Goal: Task Accomplishment & Management: Manage account settings

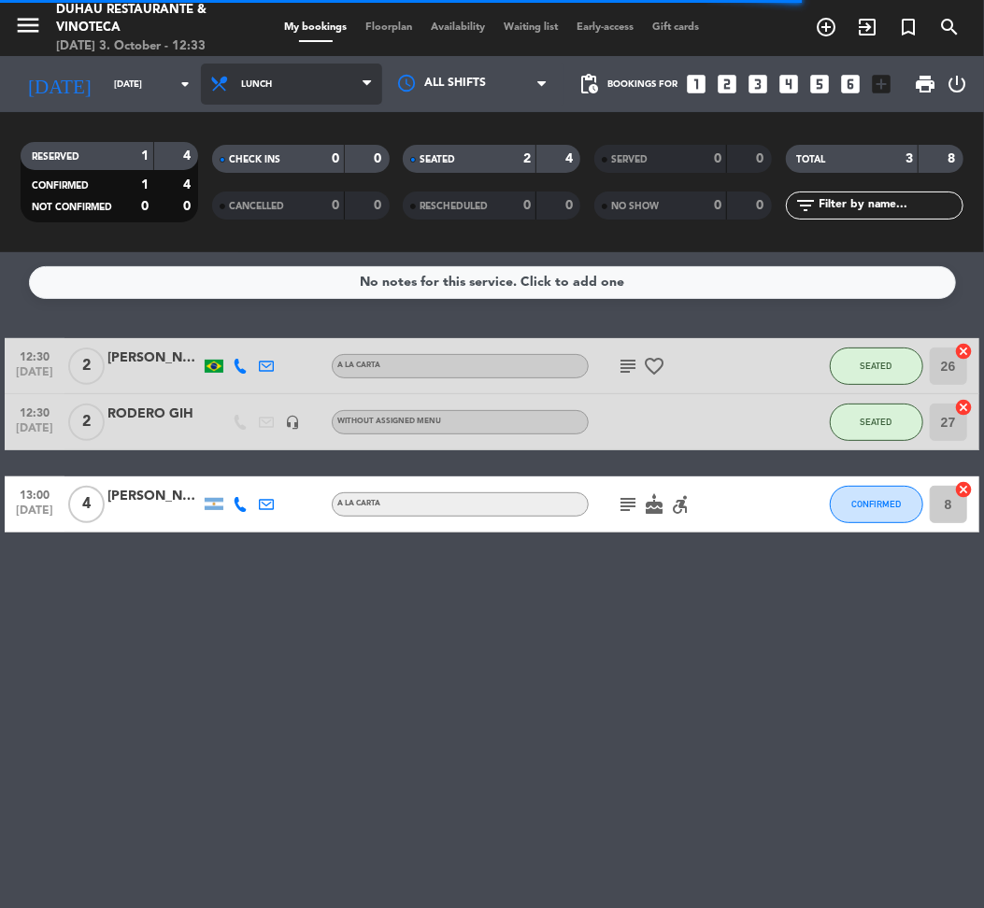
click at [243, 97] on span "Lunch" at bounding box center [291, 84] width 181 height 41
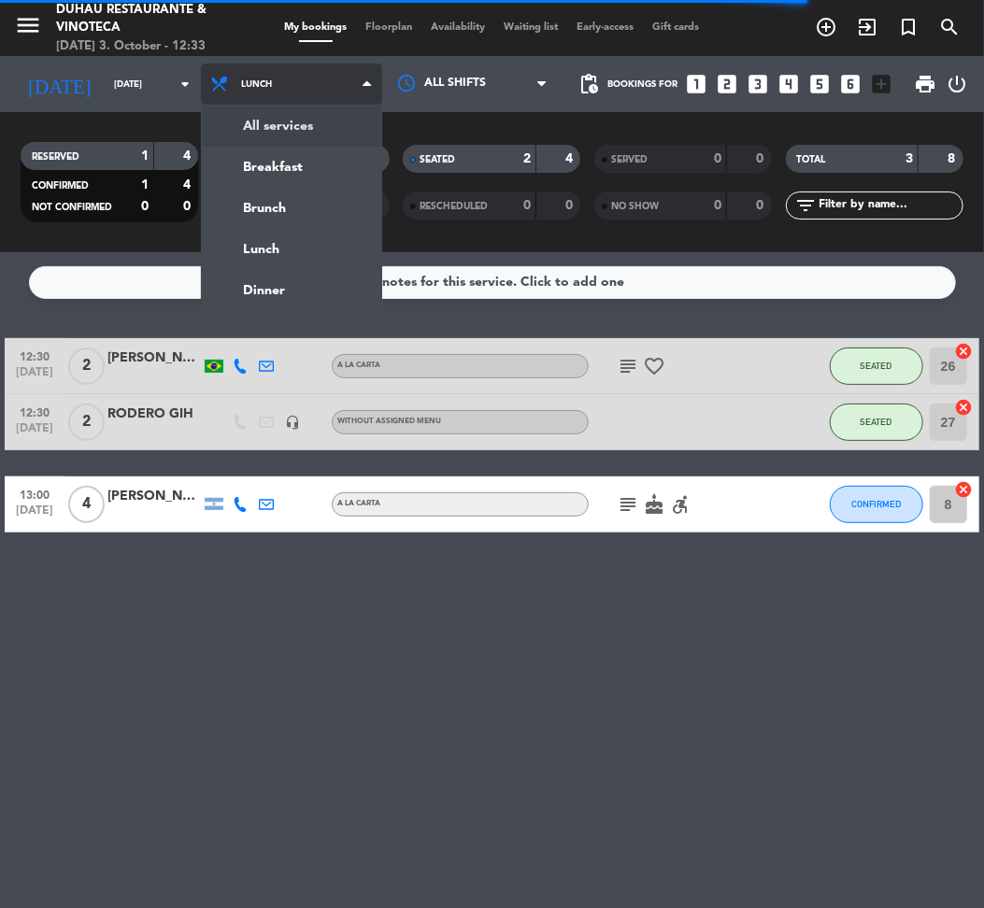
click at [244, 129] on div "menu Duhau Restaurante & Vinoteca [DATE] 3. October - 12:33 My bookings Floorpl…" at bounding box center [492, 126] width 984 height 252
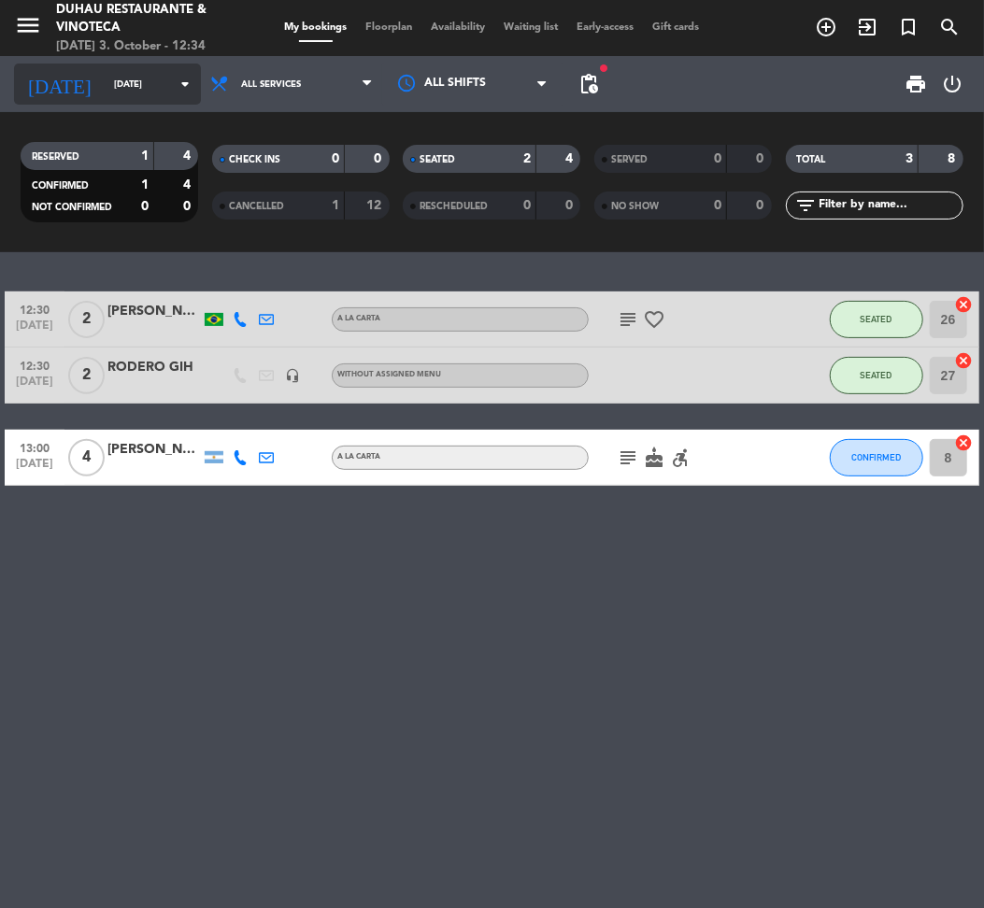
click at [105, 71] on input "[DATE]" at bounding box center [167, 84] width 125 height 29
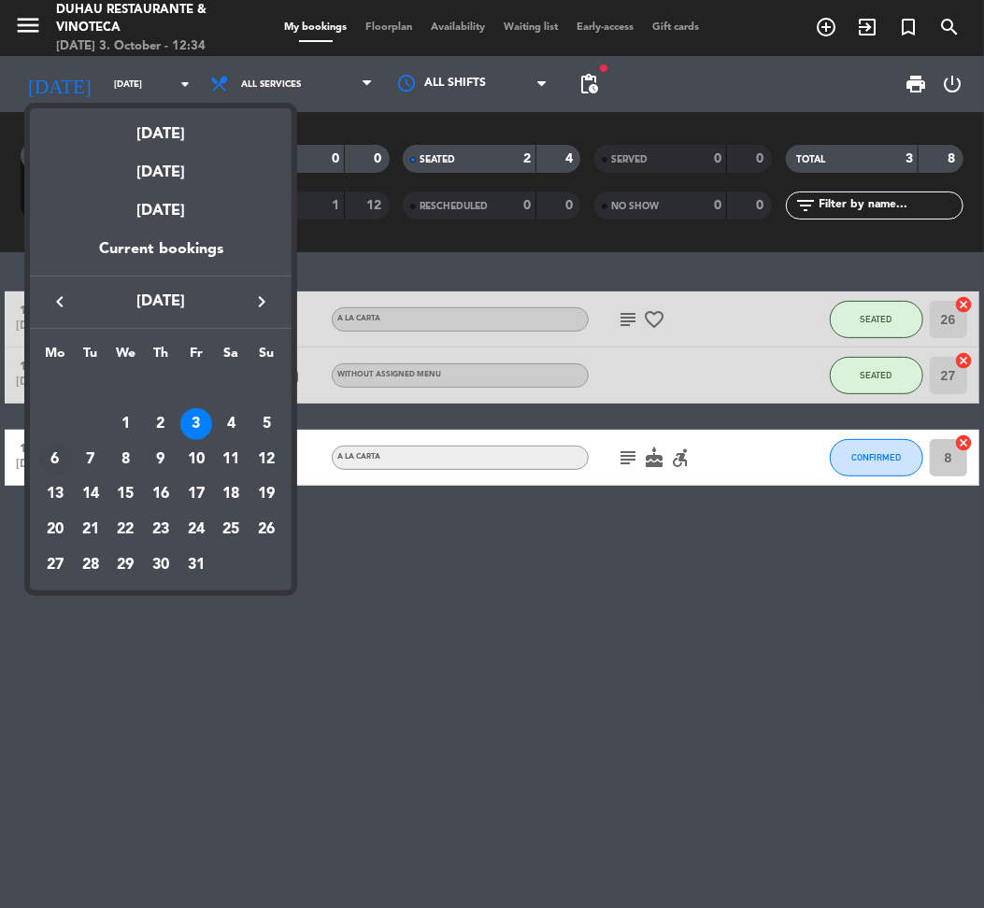
click at [50, 450] on div "6" at bounding box center [55, 460] width 32 height 32
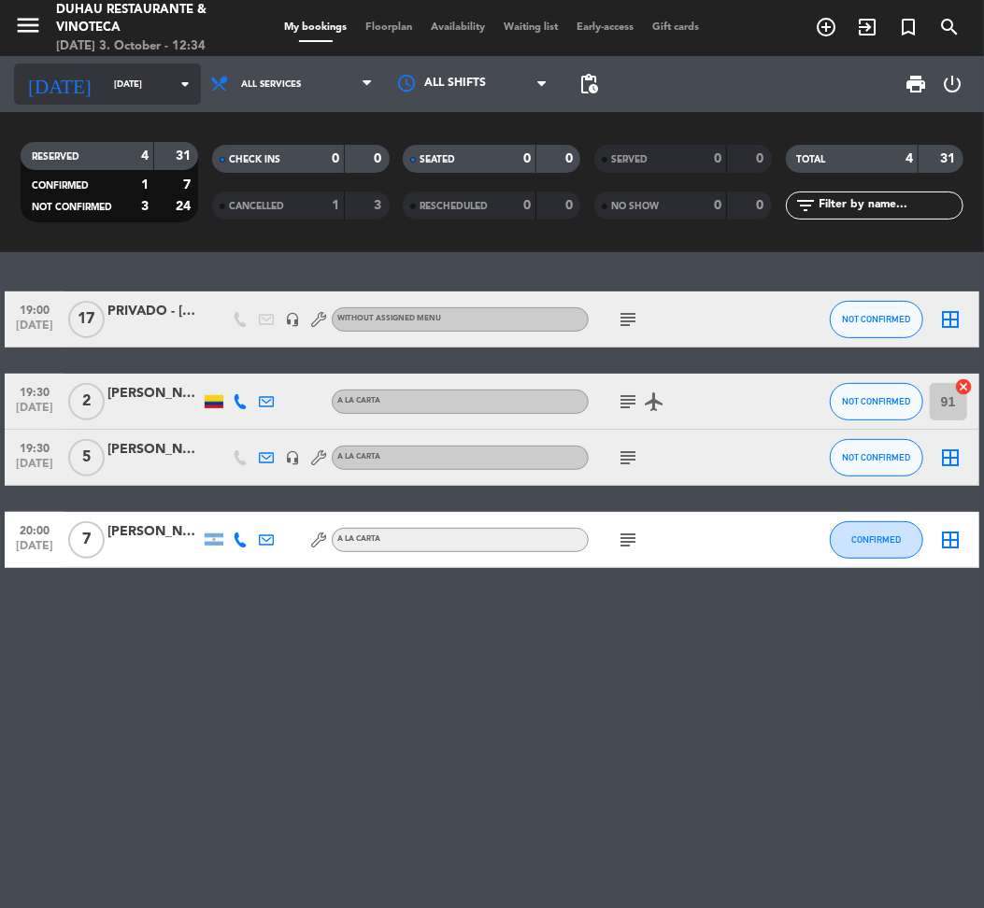
click at [105, 79] on input "[DATE]" at bounding box center [167, 84] width 125 height 29
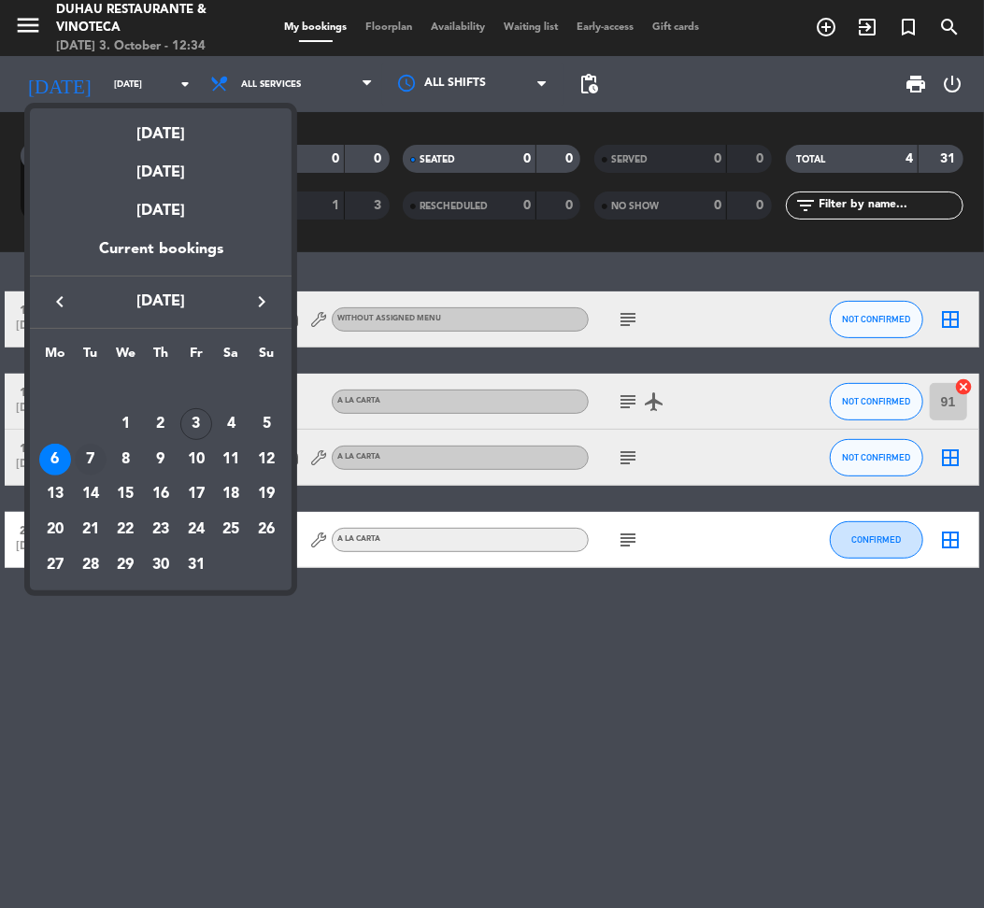
click at [92, 453] on div "7" at bounding box center [91, 460] width 32 height 32
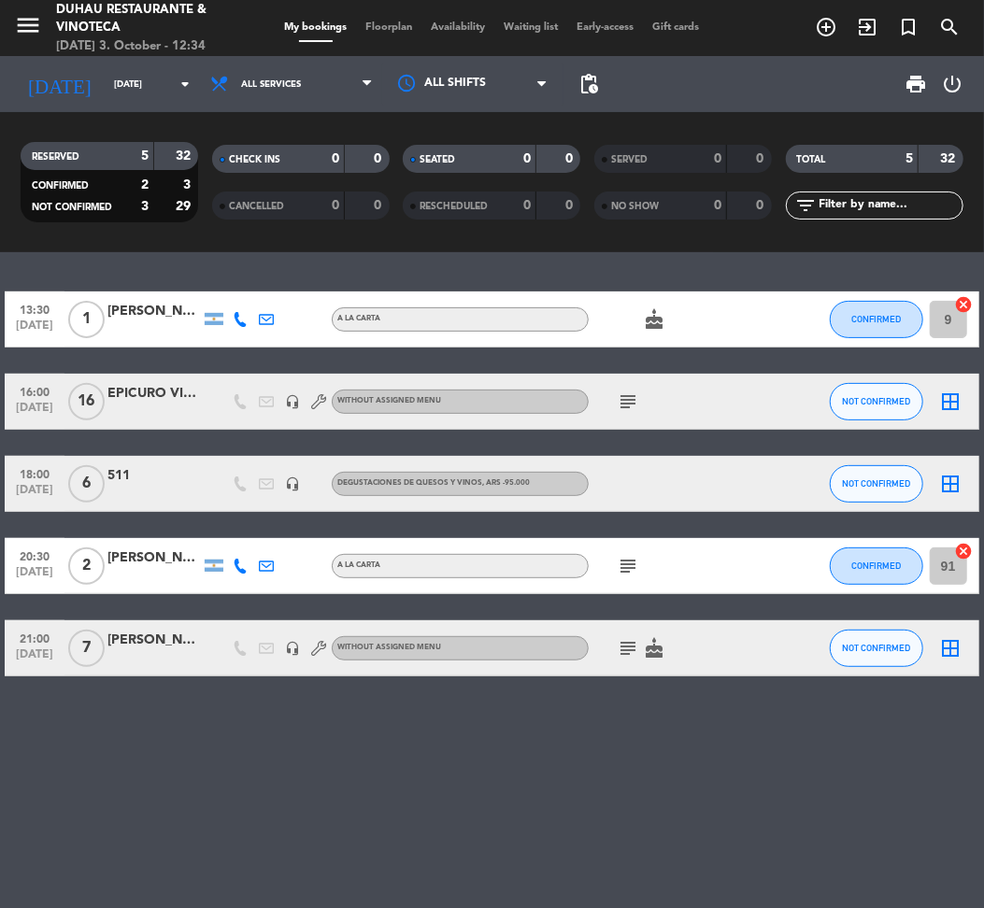
click at [173, 412] on div at bounding box center [153, 412] width 93 height 15
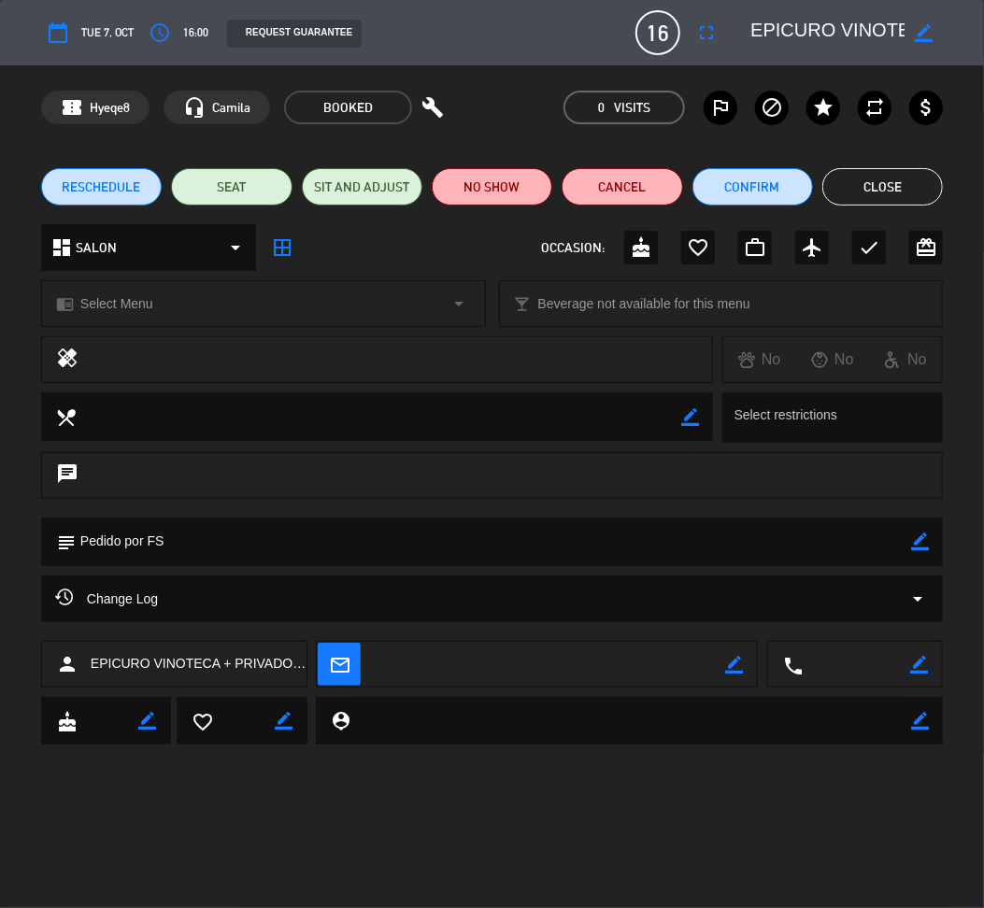
click at [893, 185] on button "Close" at bounding box center [882, 186] width 121 height 37
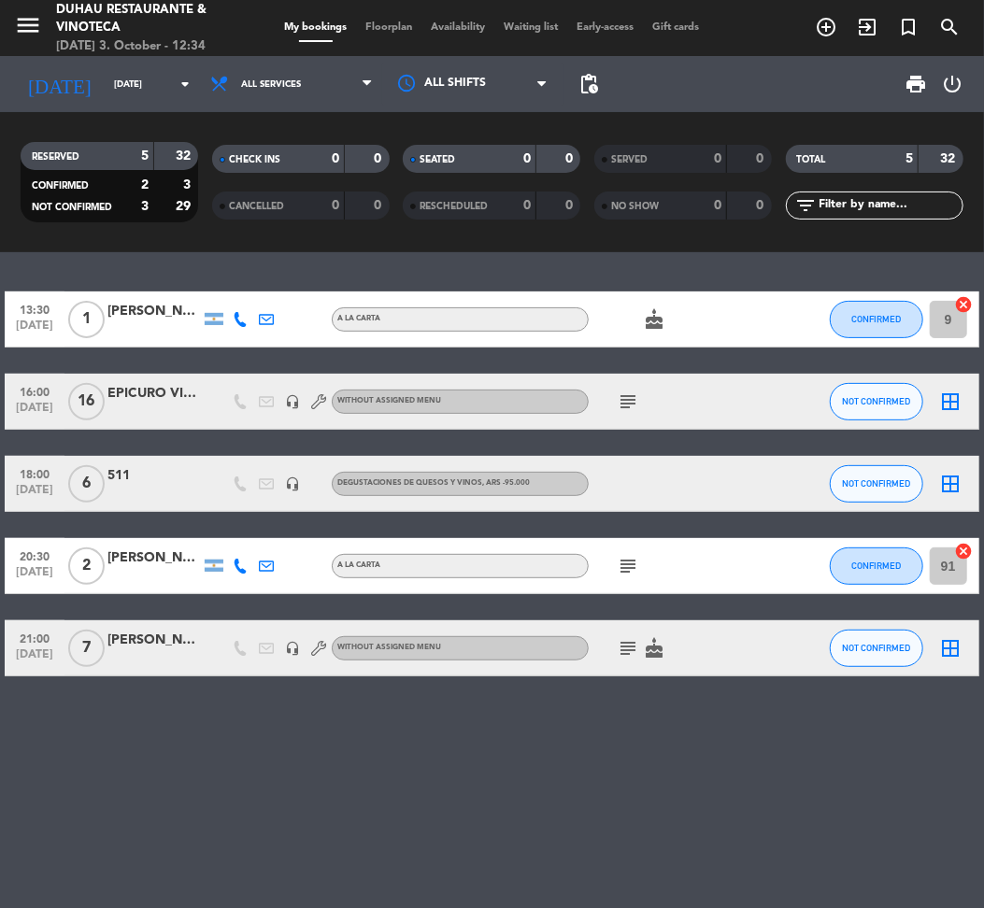
click at [636, 411] on icon "subject" at bounding box center [628, 402] width 22 height 22
click at [381, 815] on div "13:30 [DATE] 1 [PERSON_NAME] A [PERSON_NAME] cake CONFIRMED 9 cancel 16:00 [DAT…" at bounding box center [492, 580] width 984 height 656
click at [641, 580] on div "subject" at bounding box center [667, 565] width 157 height 55
click at [637, 565] on icon "subject" at bounding box center [628, 566] width 22 height 22
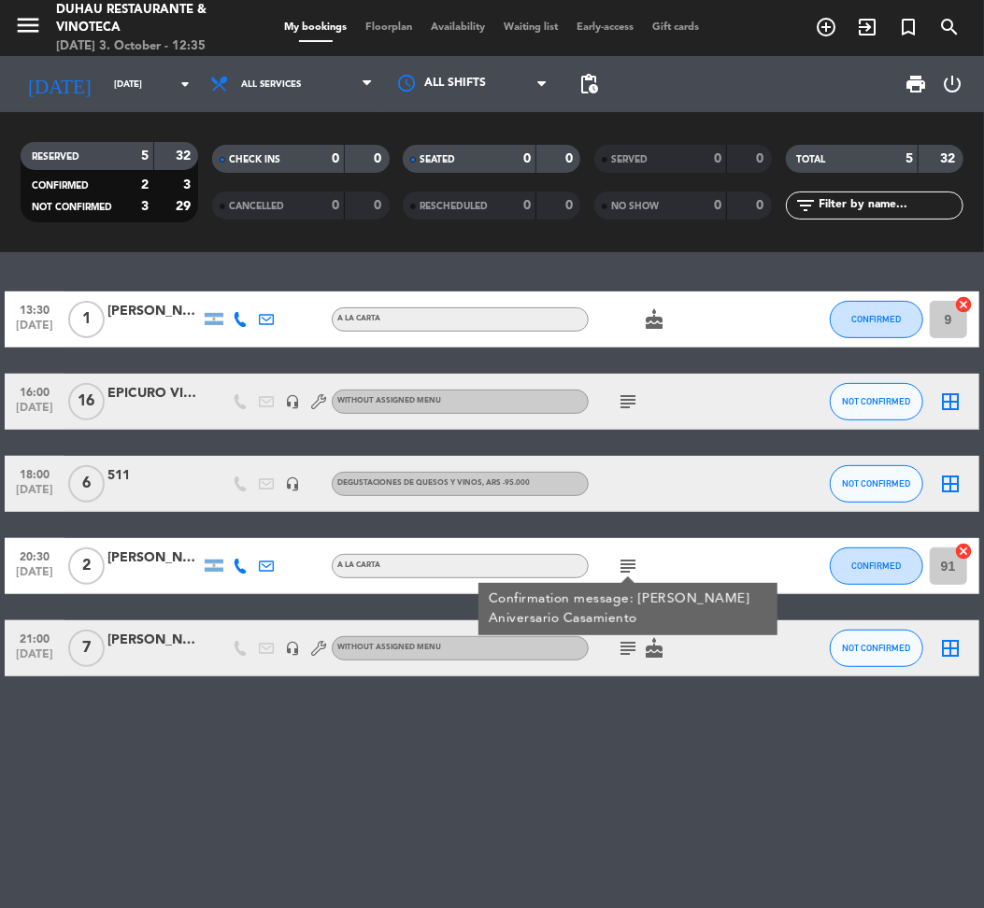
click at [112, 561] on div "[PERSON_NAME]" at bounding box center [153, 558] width 93 height 21
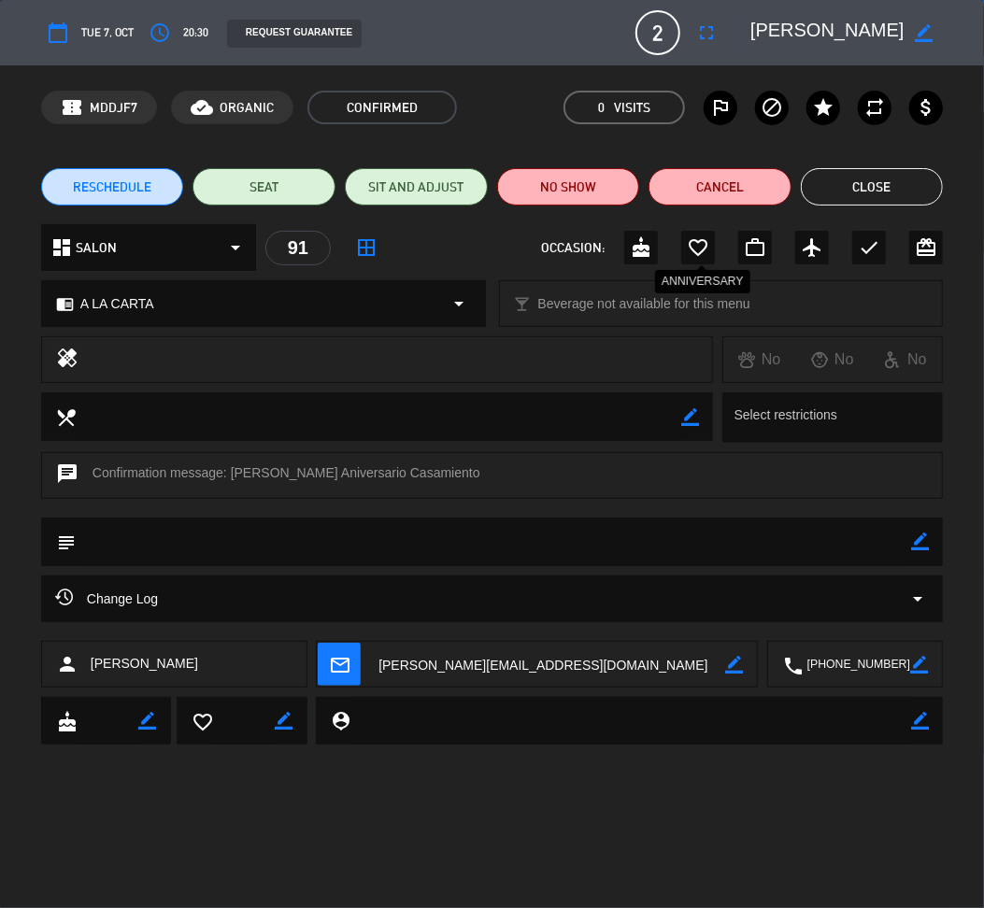
drag, startPoint x: 708, startPoint y: 244, endPoint x: 725, endPoint y: 240, distance: 17.2
click at [712, 243] on div "favorite_border" at bounding box center [698, 248] width 34 height 34
click at [916, 187] on button "Close" at bounding box center [872, 186] width 143 height 37
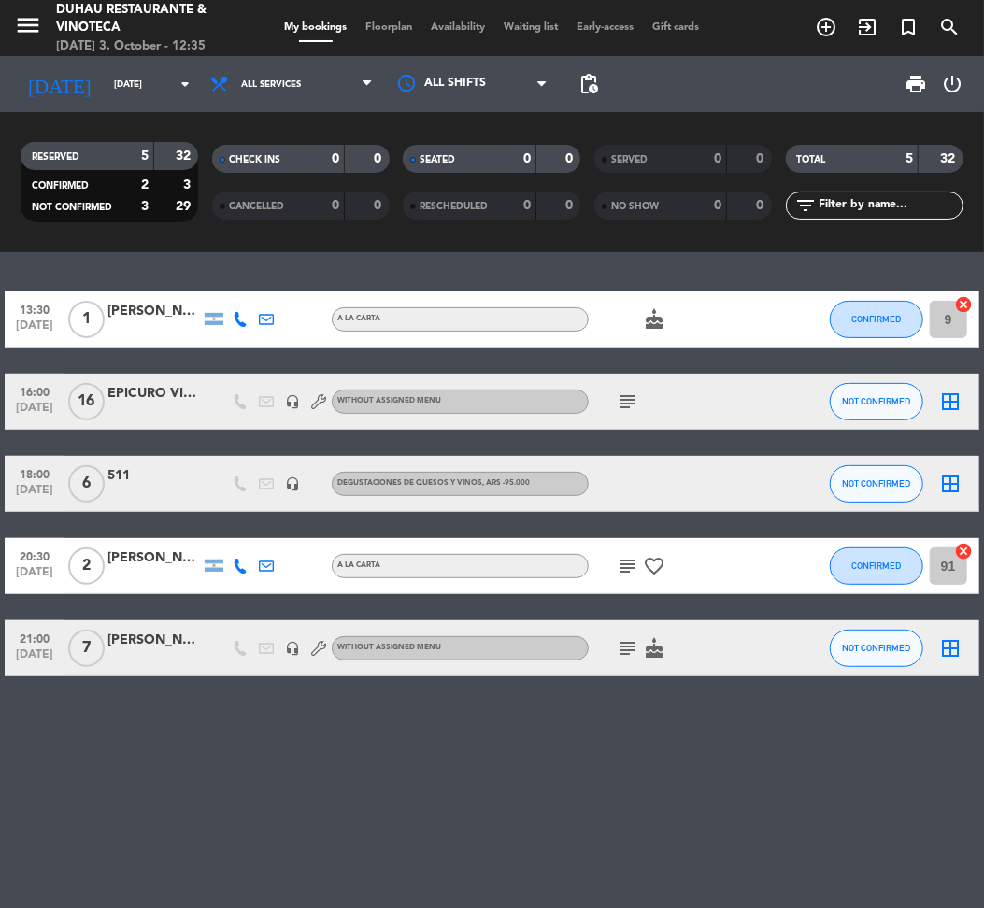
click at [632, 640] on icon "subject" at bounding box center [628, 648] width 22 height 22
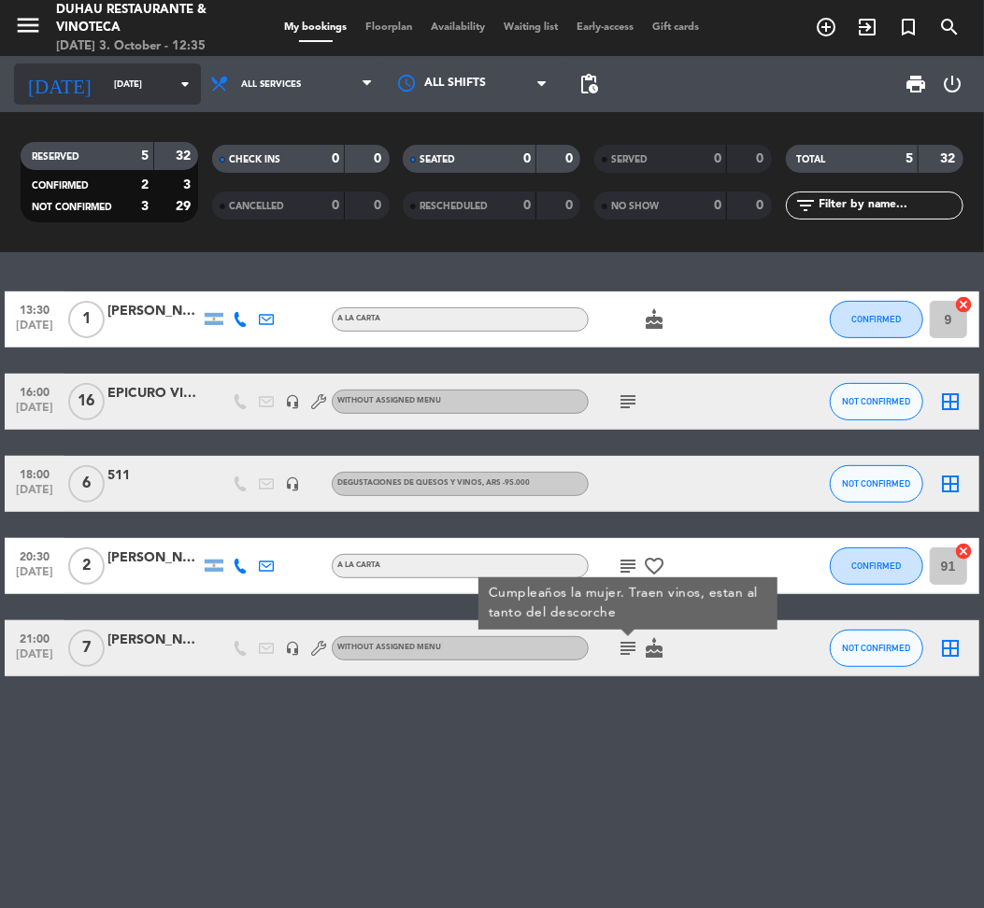
click at [131, 90] on input "[DATE]" at bounding box center [167, 84] width 125 height 29
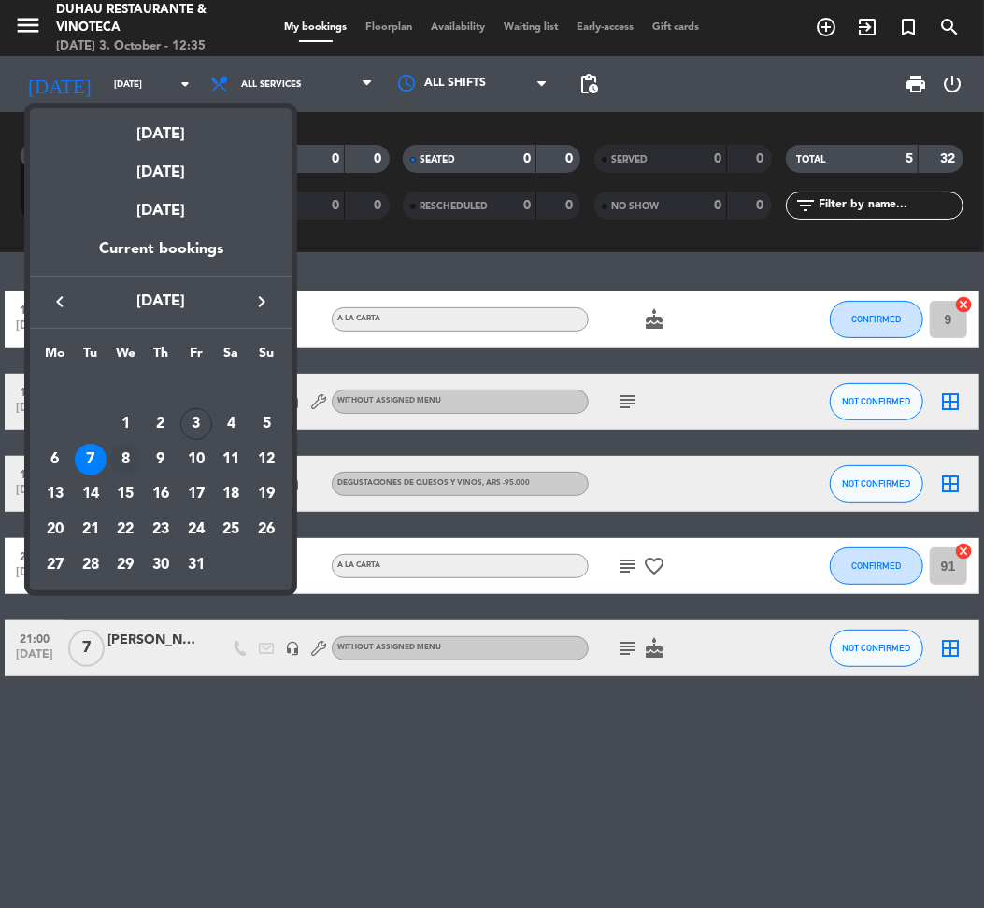
click at [123, 452] on div "8" at bounding box center [125, 460] width 32 height 32
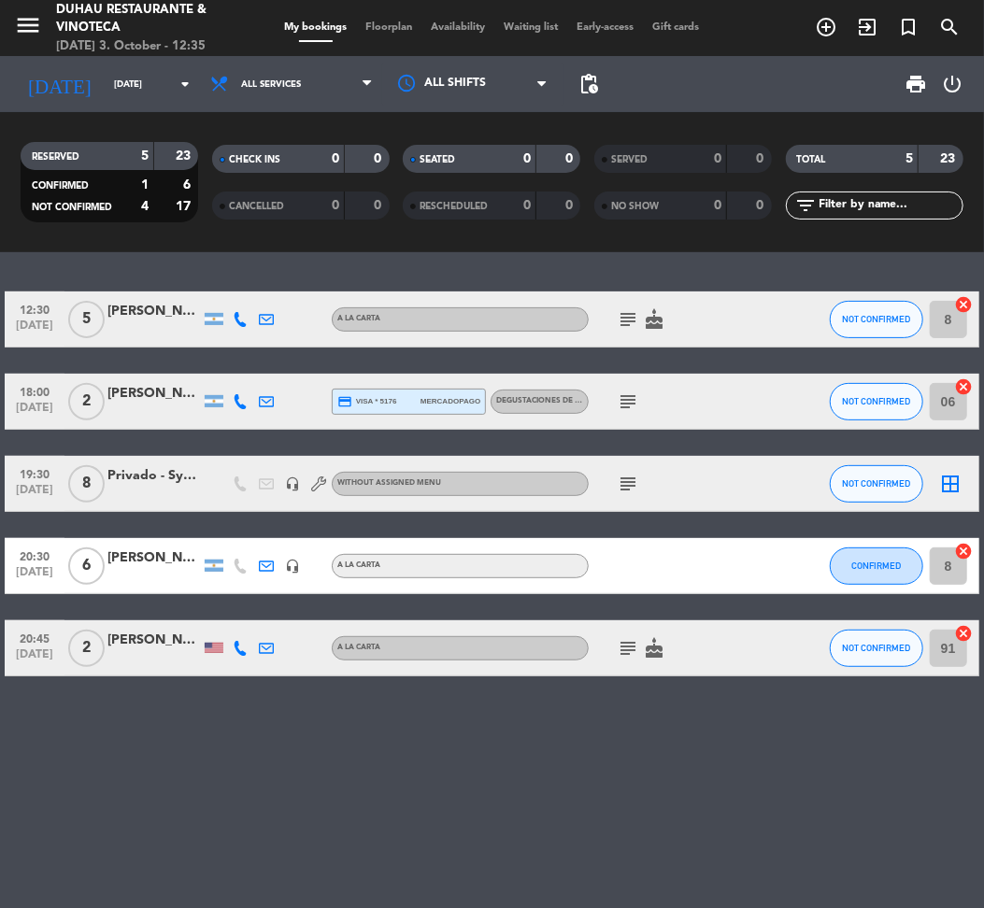
click at [637, 319] on icon "subject" at bounding box center [628, 319] width 22 height 22
click at [629, 396] on icon "subject" at bounding box center [628, 402] width 22 height 22
click at [615, 482] on span "subject" at bounding box center [628, 484] width 26 height 22
click at [633, 477] on icon "subject" at bounding box center [628, 484] width 22 height 22
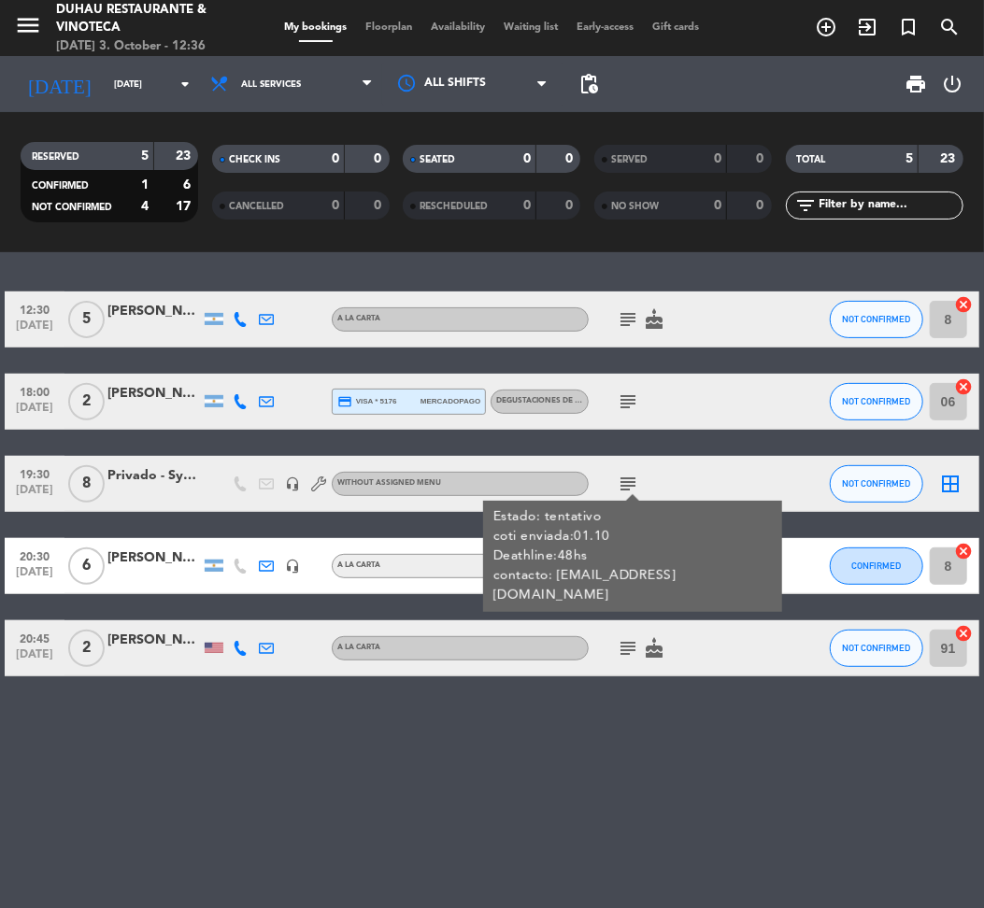
click at [147, 483] on div "Privado - Syngenta" at bounding box center [153, 475] width 93 height 21
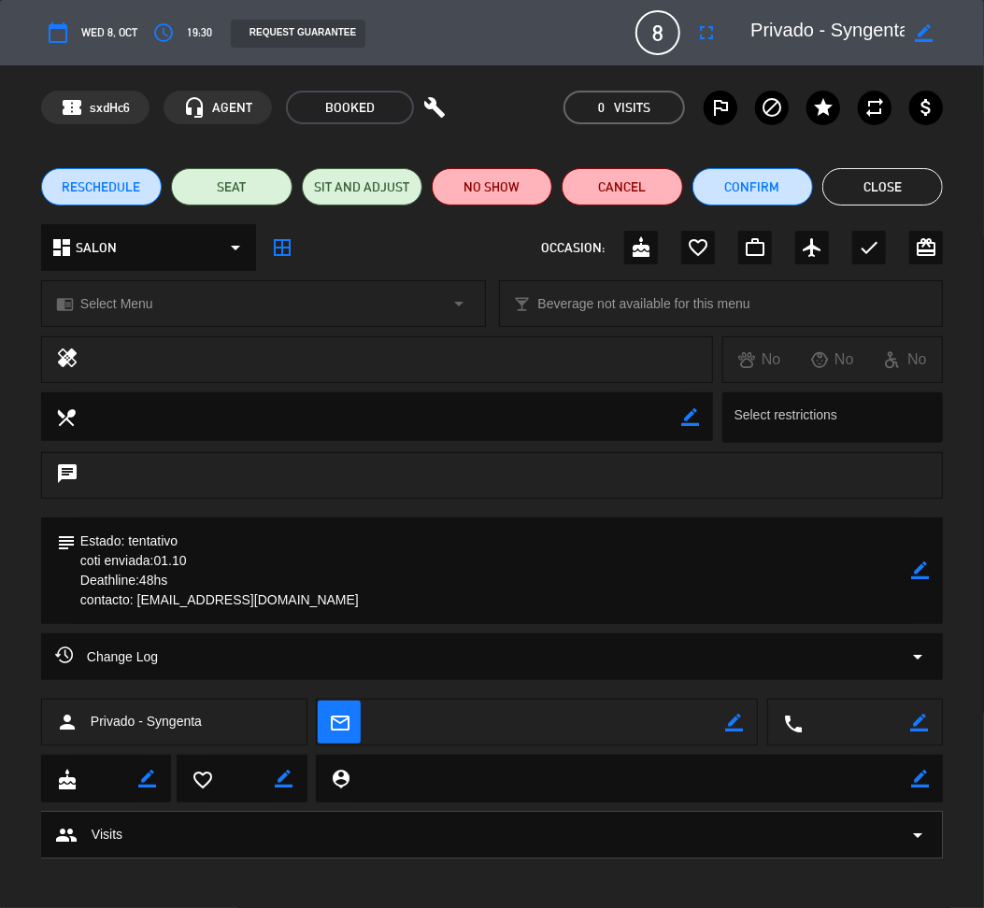
drag, startPoint x: 139, startPoint y: 600, endPoint x: 331, endPoint y: 603, distance: 191.6
click at [331, 603] on textarea at bounding box center [494, 571] width 836 height 107
click at [879, 188] on button "Close" at bounding box center [882, 186] width 121 height 37
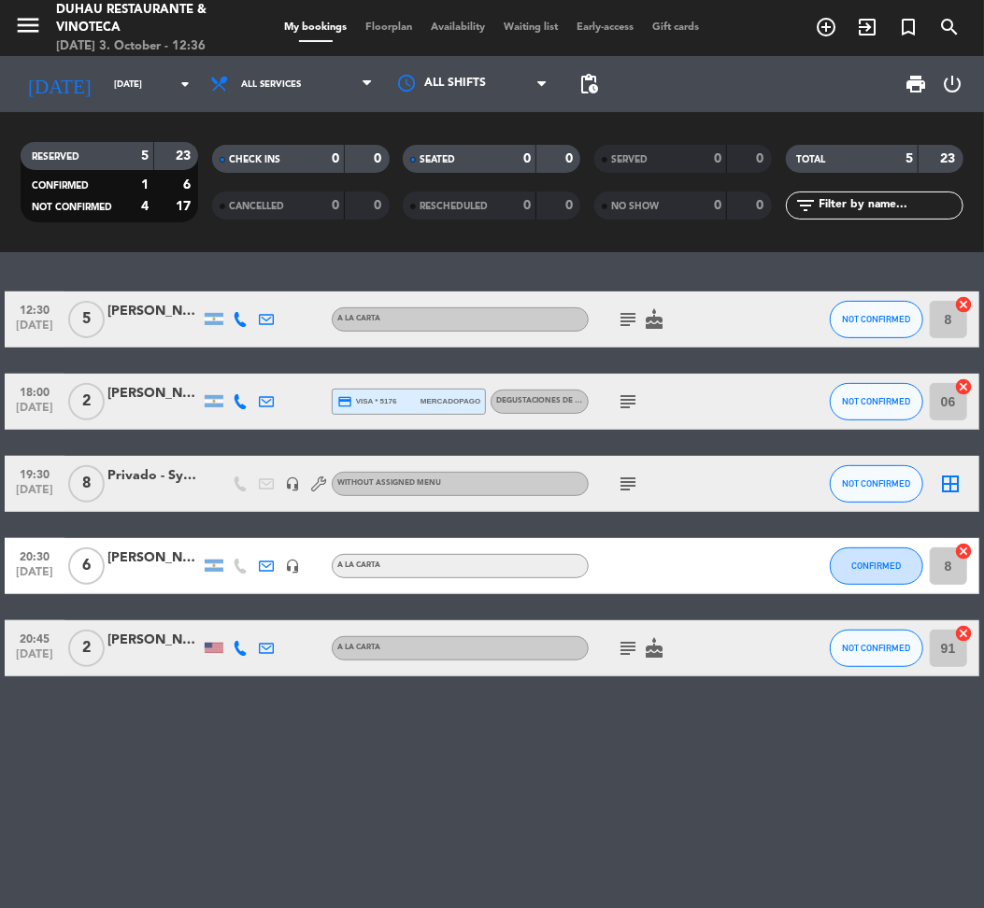
click at [622, 654] on icon "subject" at bounding box center [628, 648] width 22 height 22
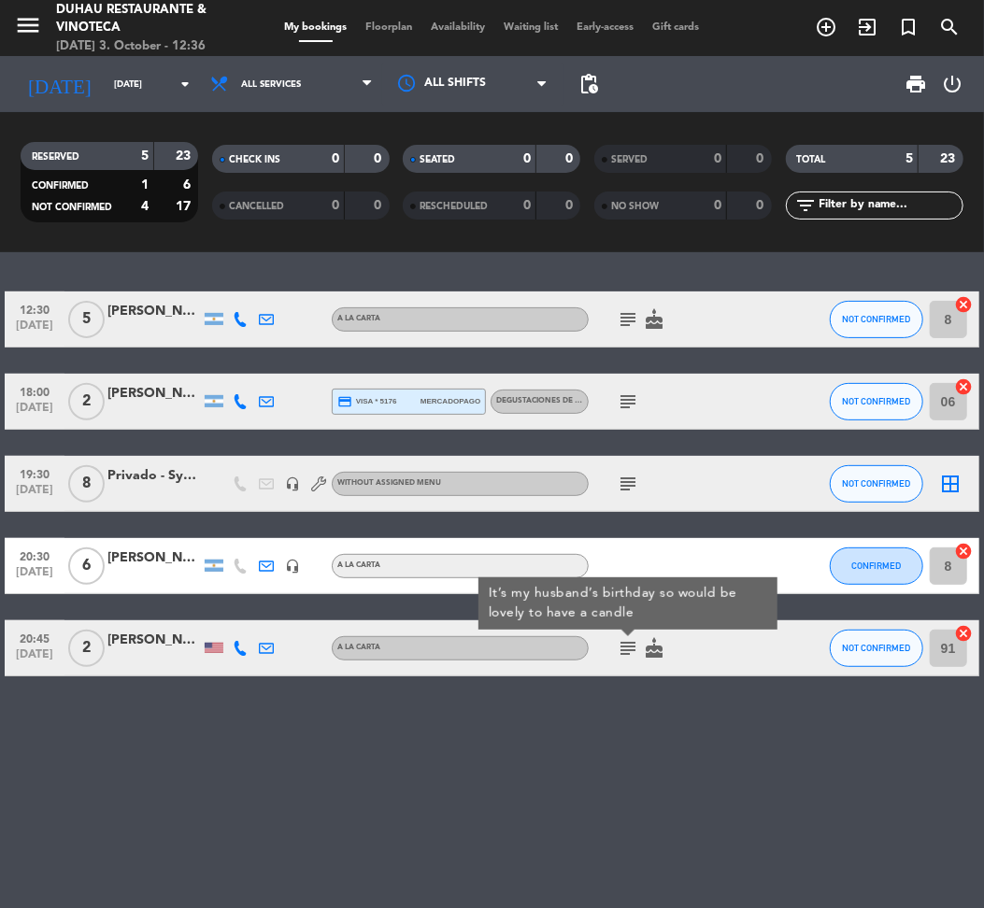
drag, startPoint x: 420, startPoint y: 841, endPoint x: 1, endPoint y: 144, distance: 813.3
click at [424, 816] on div "12:30 [DATE] 5 [PERSON_NAME] A [PERSON_NAME] subject cake NOT CONFIRMED 8 cance…" at bounding box center [492, 580] width 984 height 656
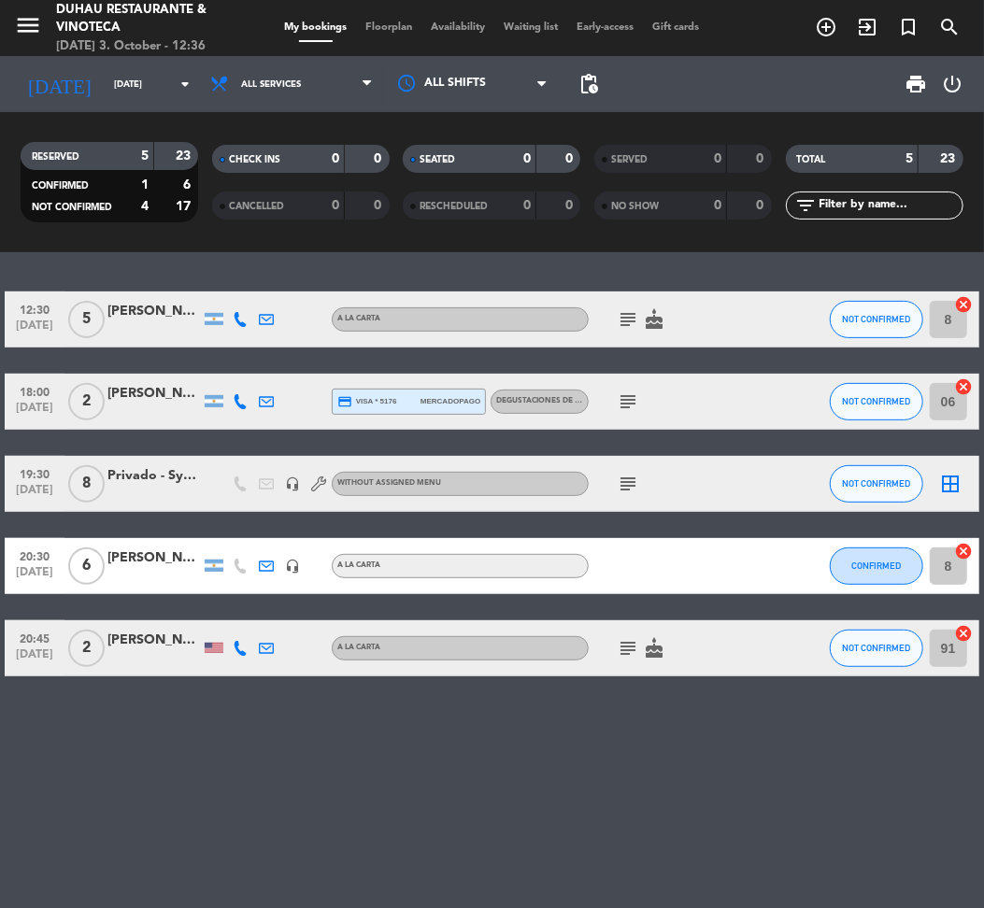
click at [101, 56] on div "[DATE] [DATE] arrow_drop_down" at bounding box center [107, 84] width 187 height 56
click at [105, 76] on input "[DATE]" at bounding box center [167, 84] width 125 height 29
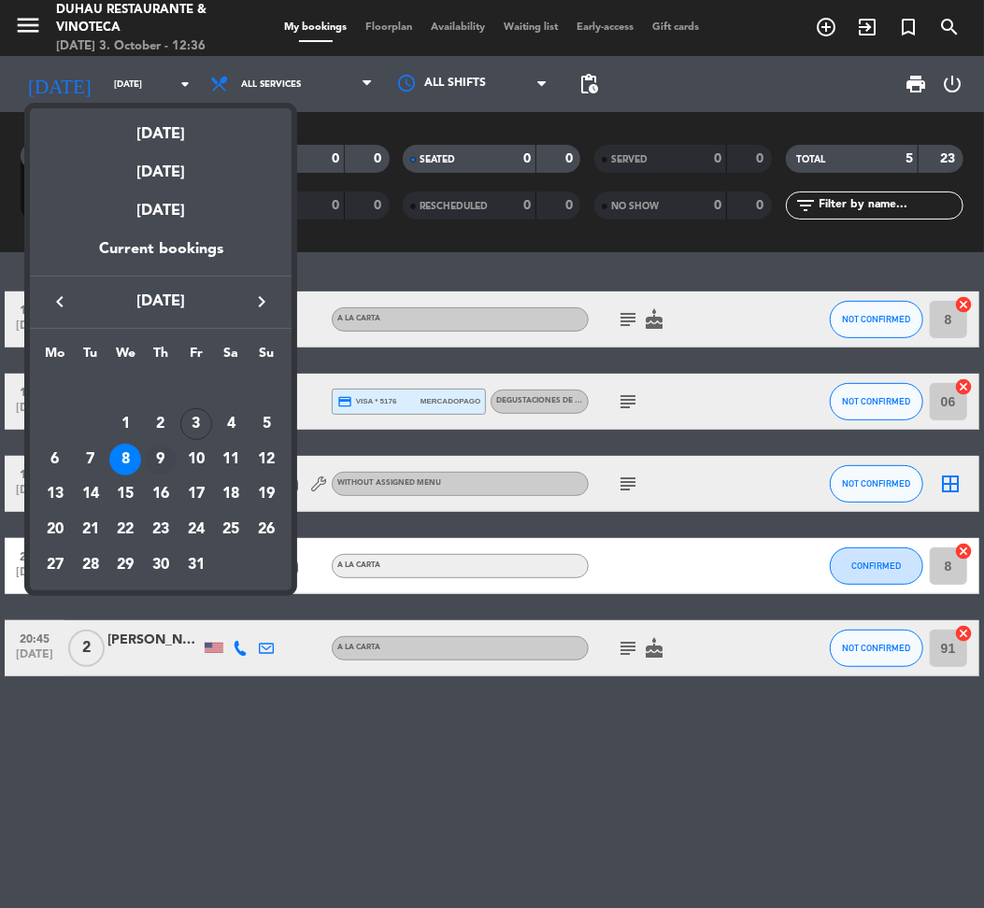
click at [163, 454] on div "9" at bounding box center [161, 460] width 32 height 32
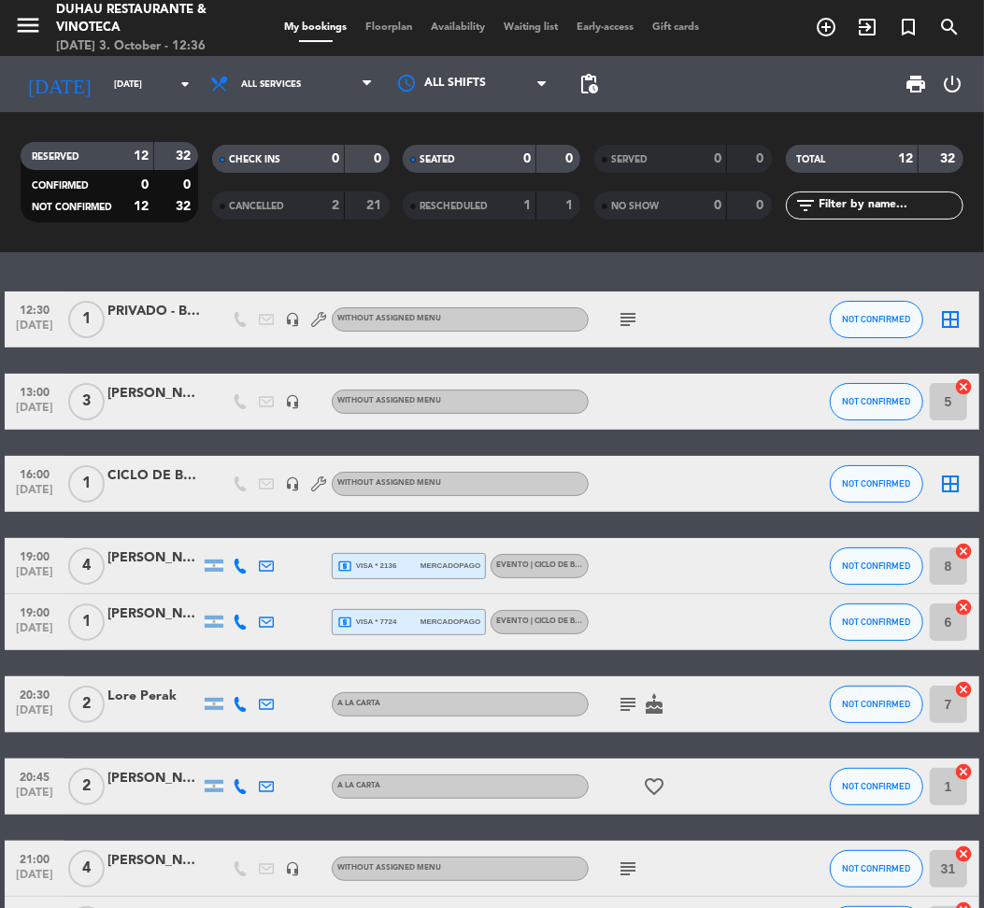
click at [622, 314] on icon "subject" at bounding box center [628, 319] width 22 height 22
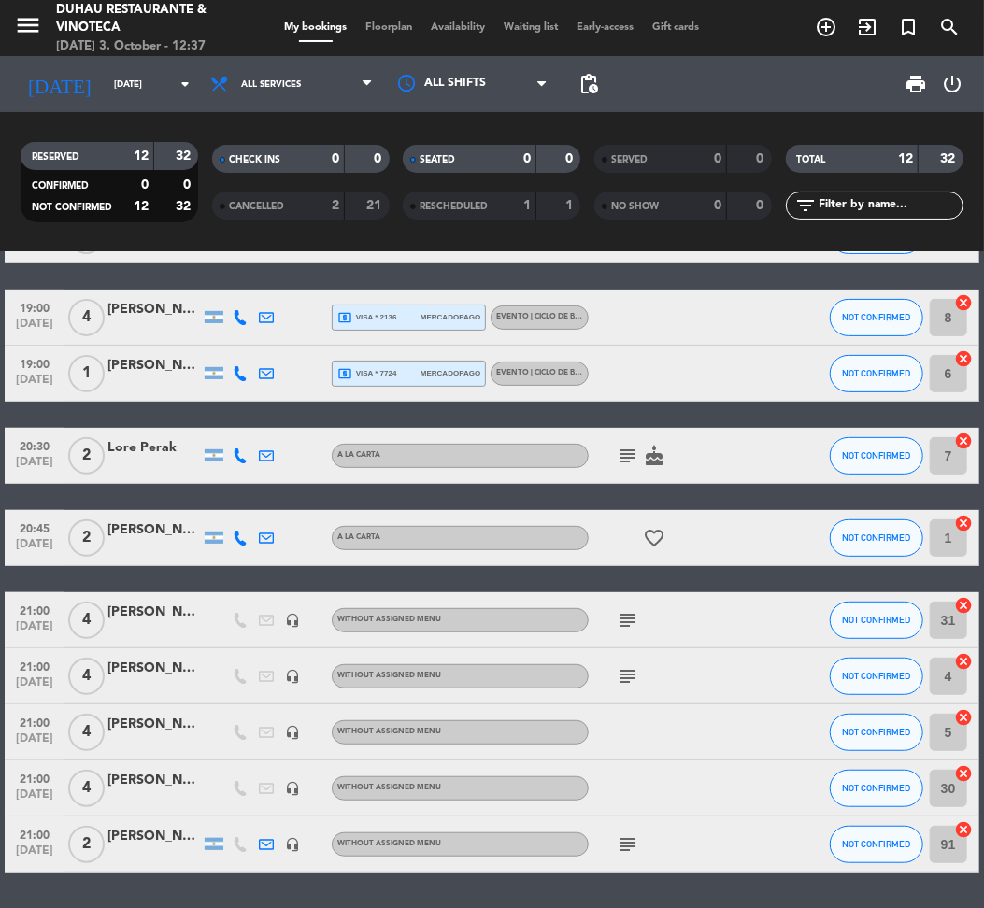
scroll to position [307, 0]
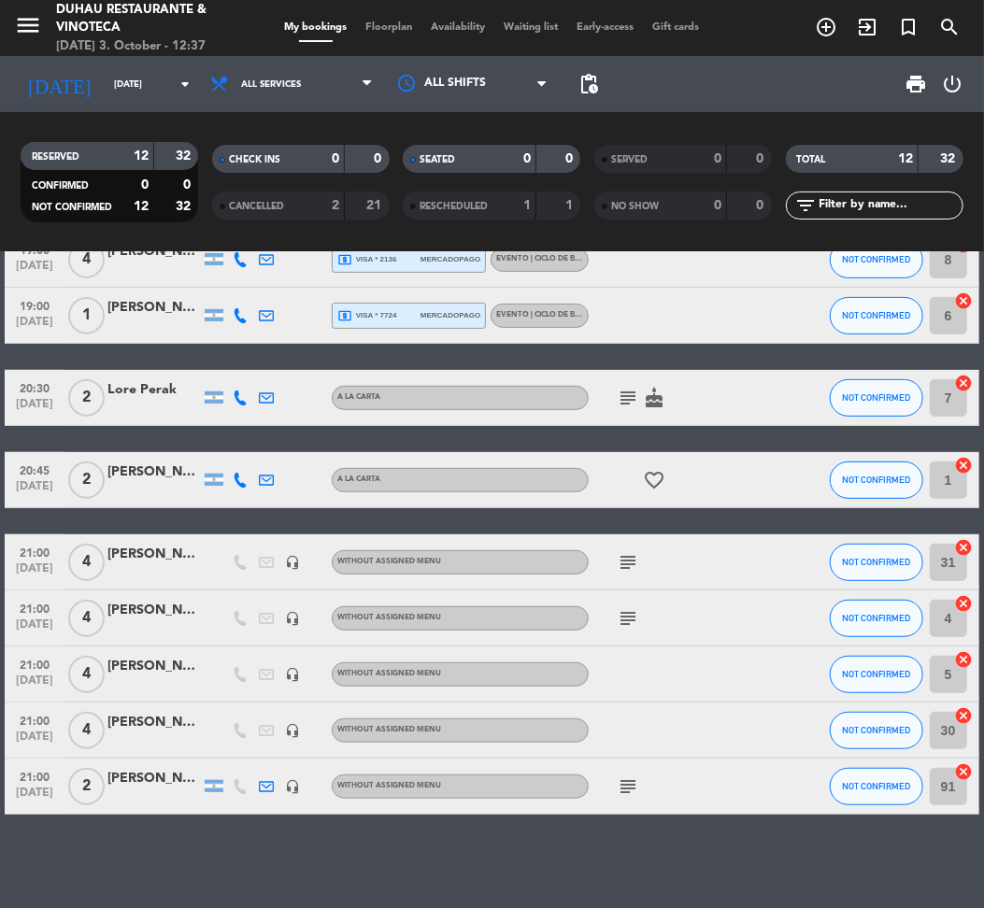
click at [637, 551] on icon "subject" at bounding box center [628, 562] width 22 height 22
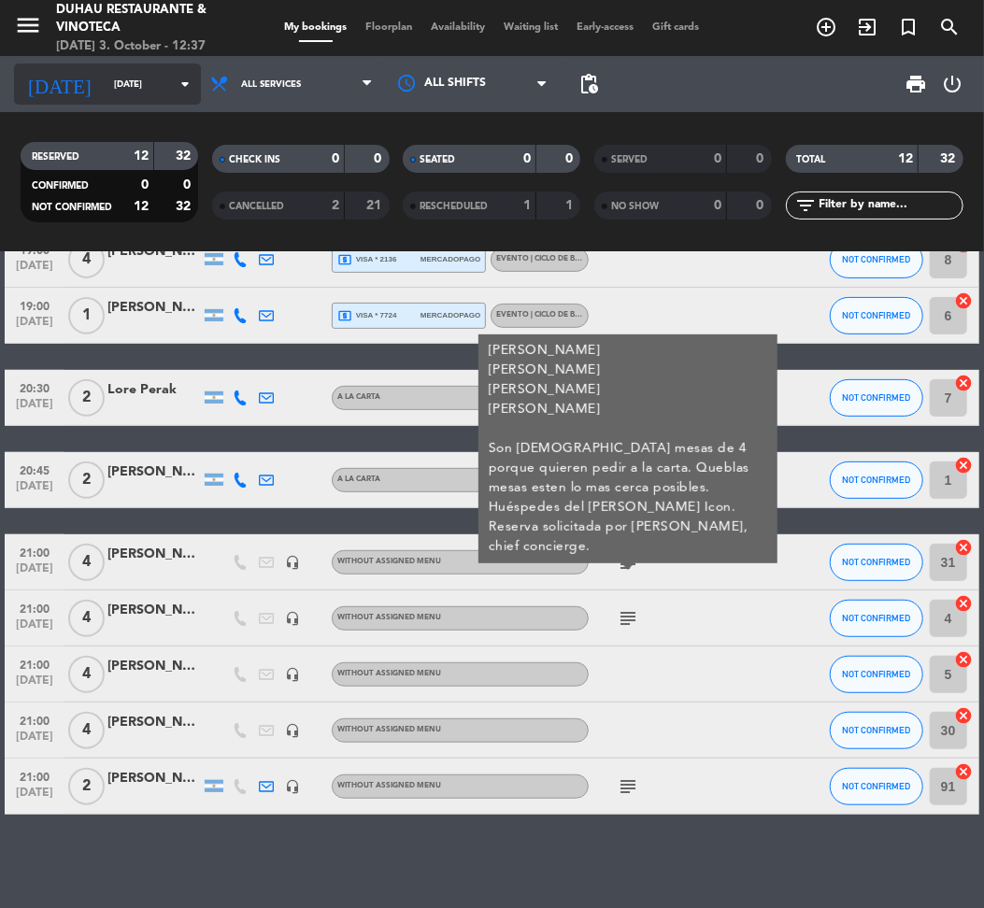
click at [105, 88] on input "[DATE]" at bounding box center [167, 84] width 125 height 29
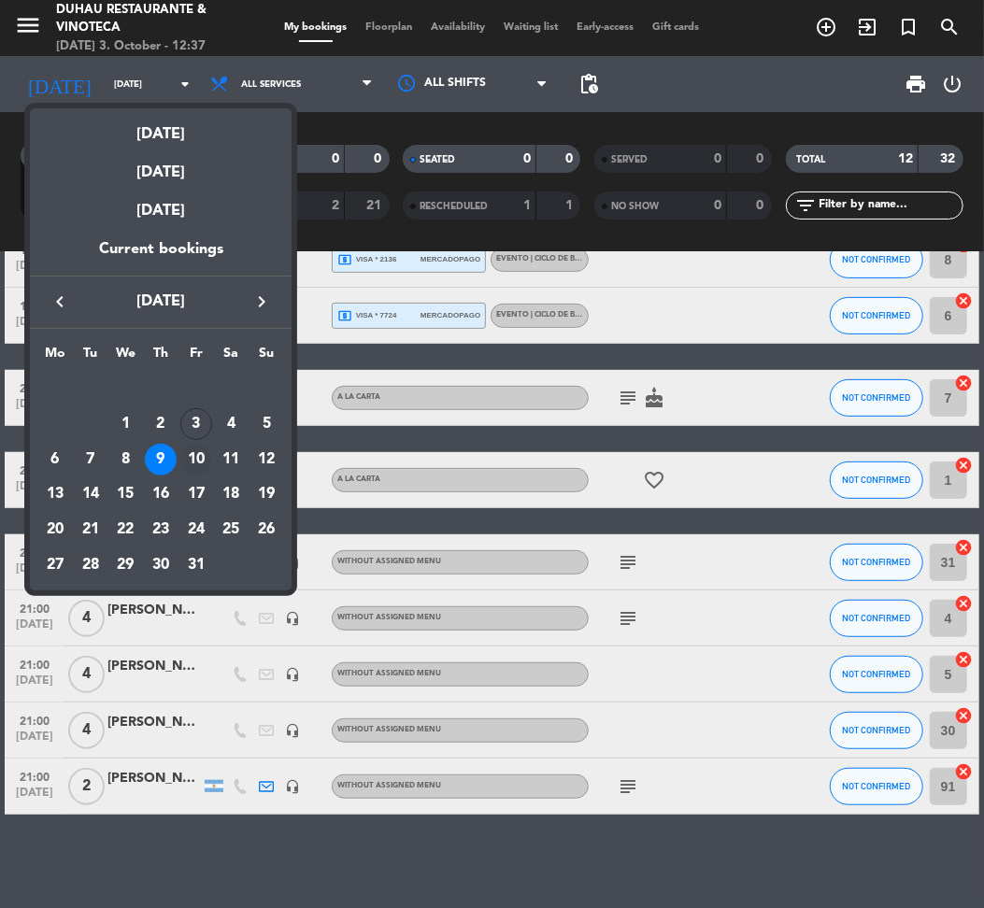
click at [191, 454] on div "10" at bounding box center [196, 460] width 32 height 32
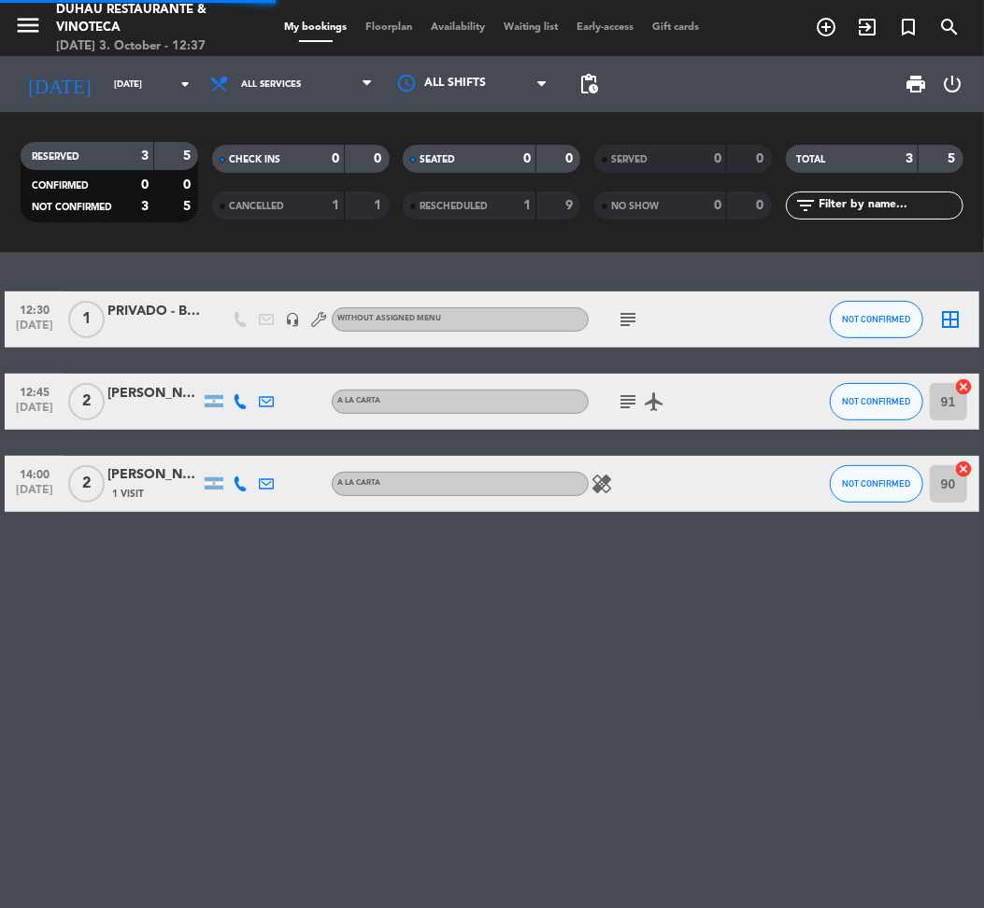
scroll to position [0, 0]
click at [105, 79] on input "[DATE]" at bounding box center [167, 84] width 125 height 29
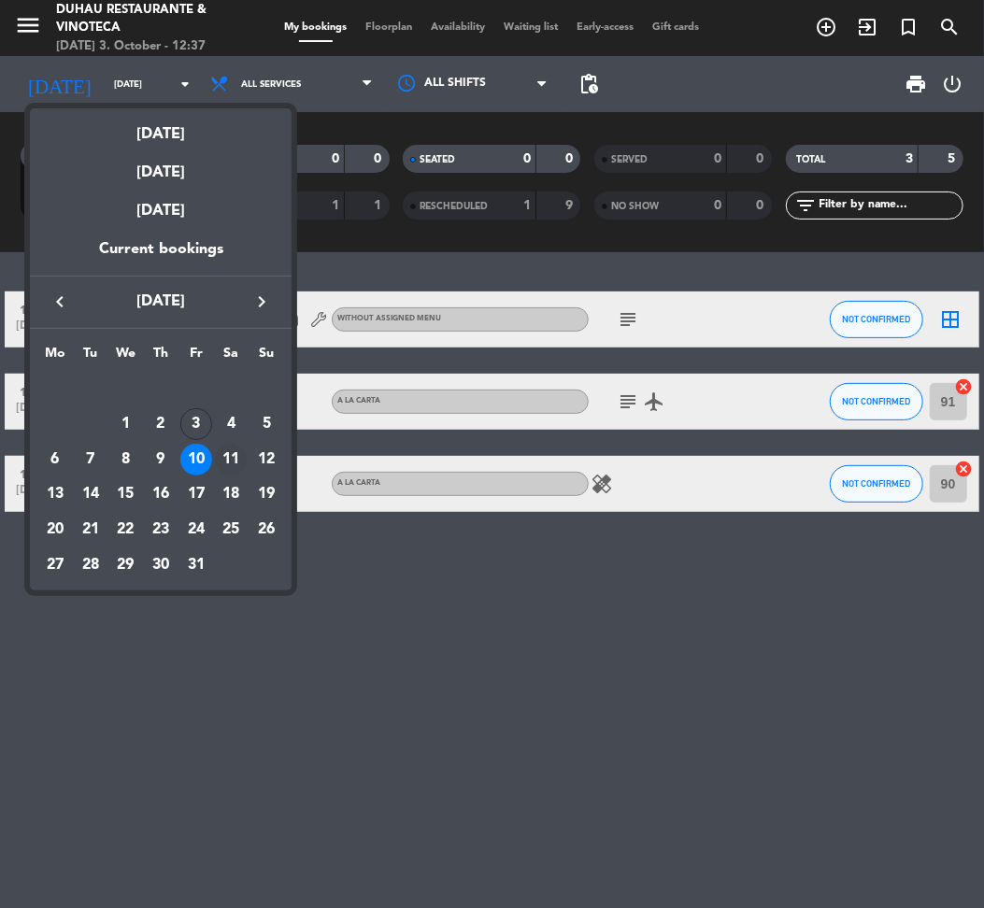
click at [224, 458] on div "11" at bounding box center [231, 460] width 32 height 32
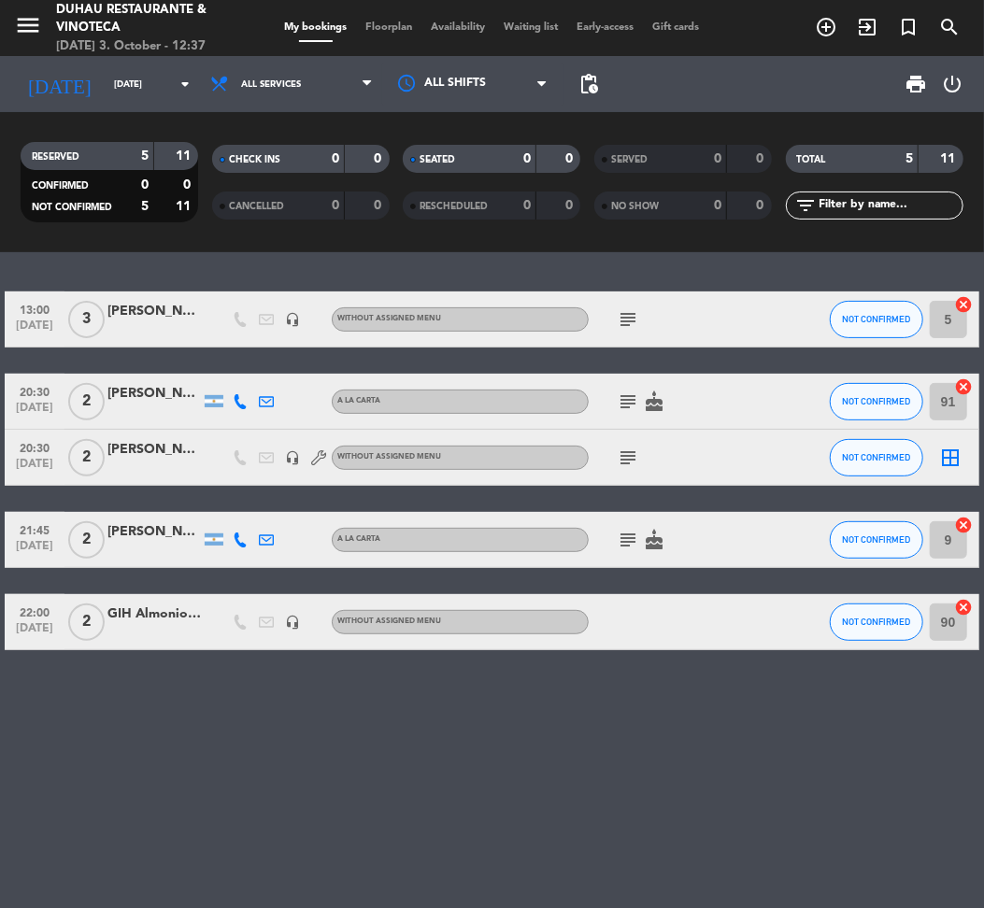
click at [621, 543] on icon "subject" at bounding box center [628, 540] width 22 height 22
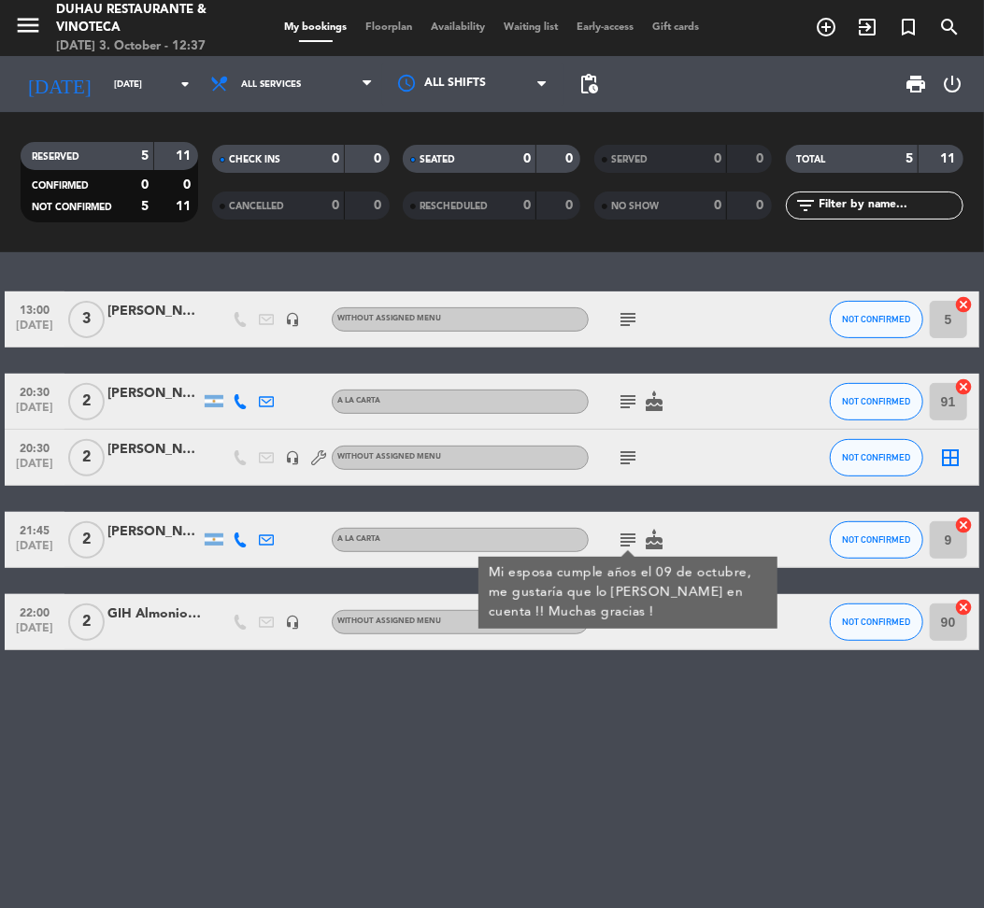
click at [632, 465] on icon "subject" at bounding box center [628, 458] width 22 height 22
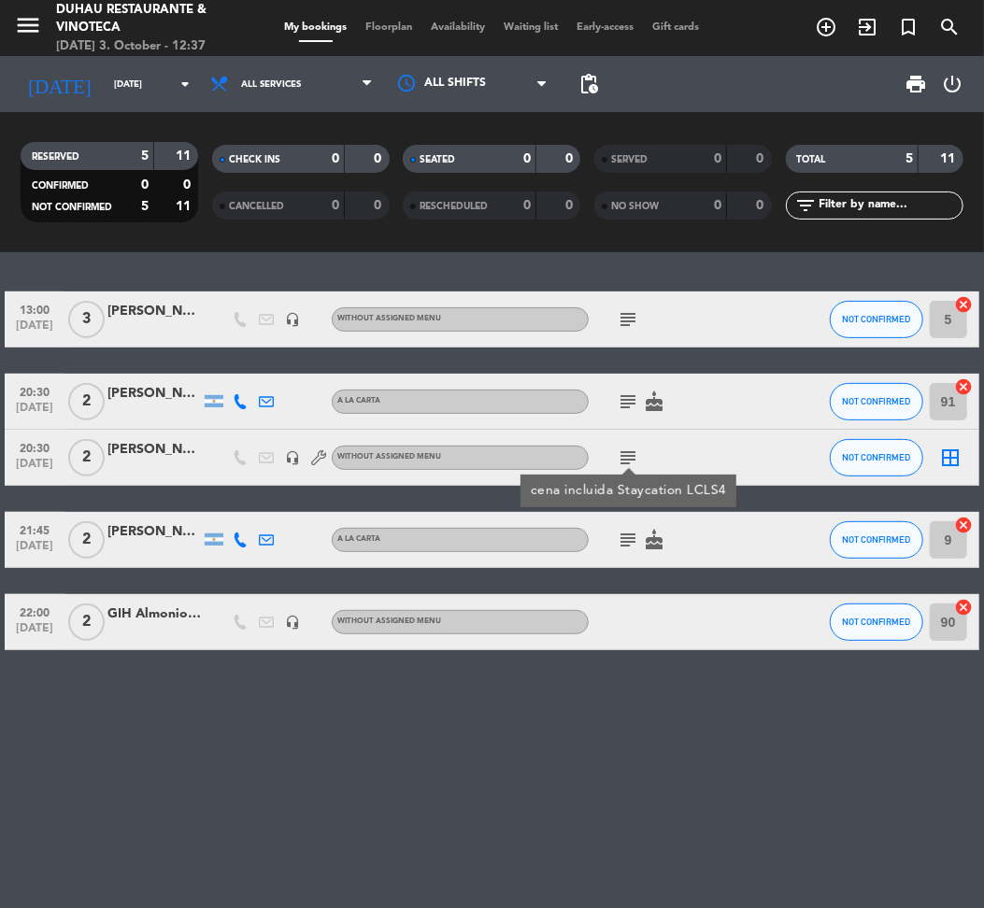
click at [625, 393] on icon "subject" at bounding box center [628, 402] width 22 height 22
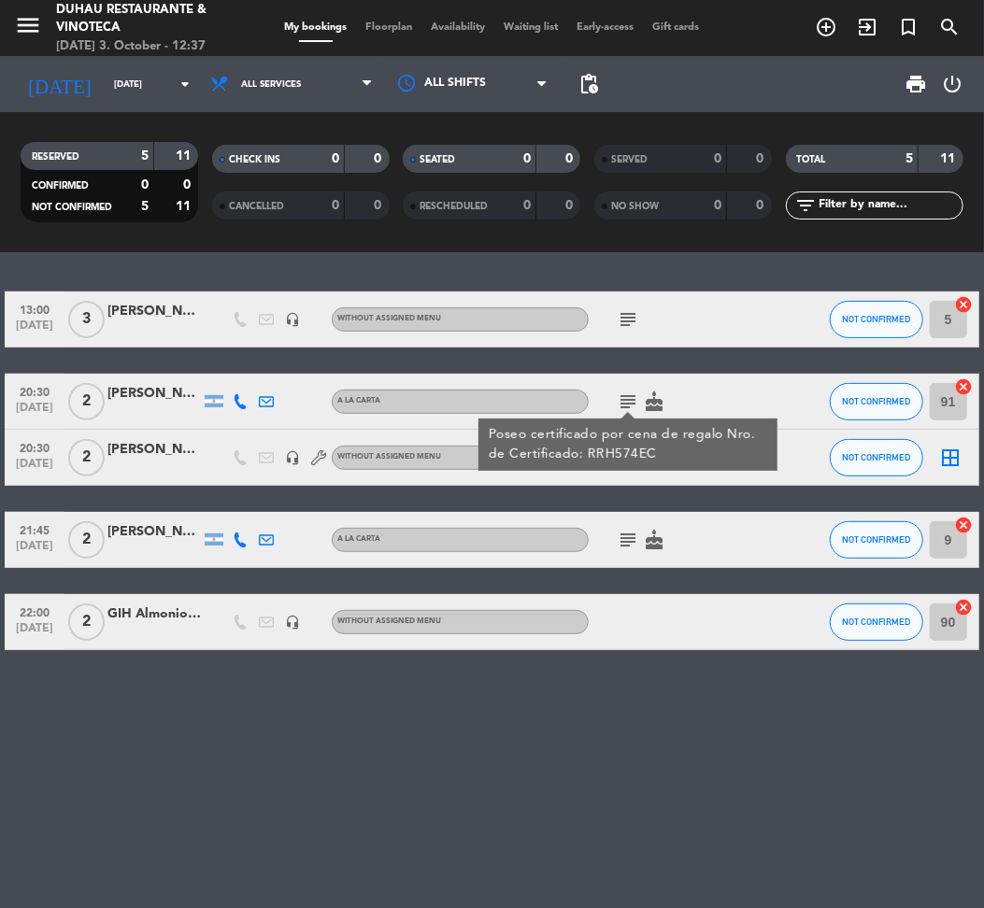
click at [625, 320] on icon "subject" at bounding box center [628, 319] width 22 height 22
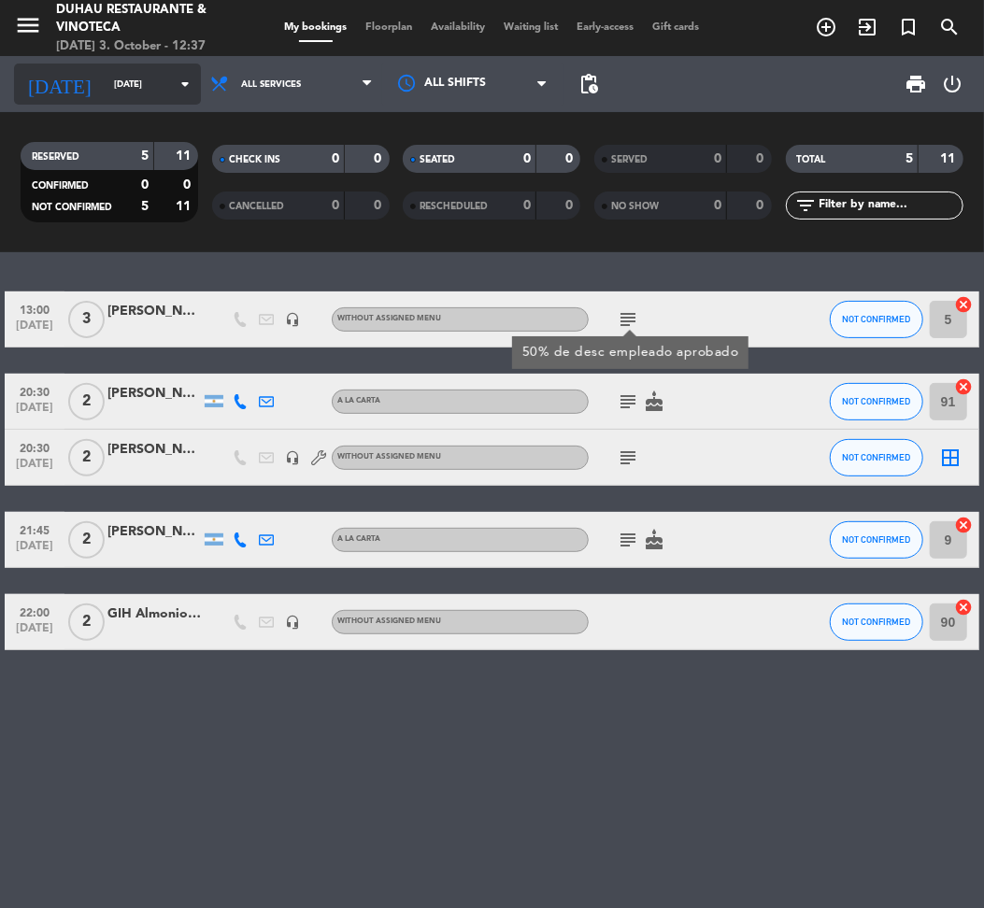
click at [120, 103] on div "[DATE] [DATE] arrow_drop_down" at bounding box center [107, 84] width 187 height 41
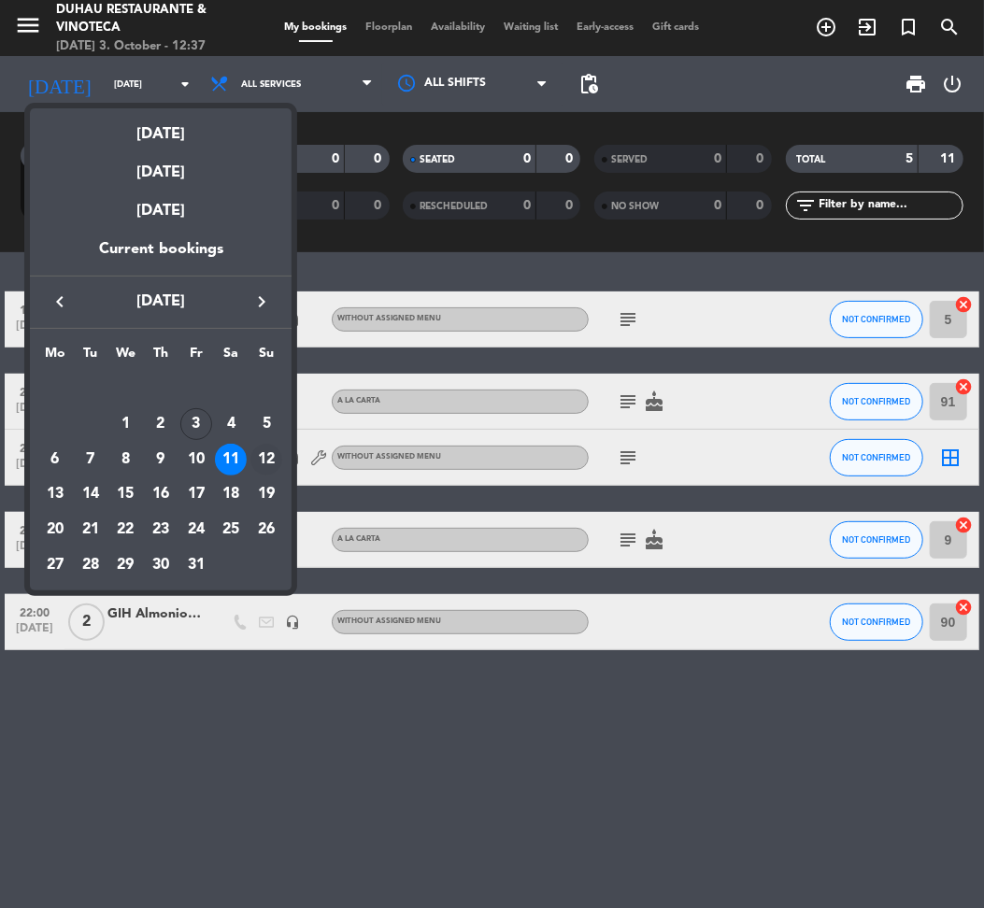
click at [269, 454] on div "12" at bounding box center [266, 460] width 32 height 32
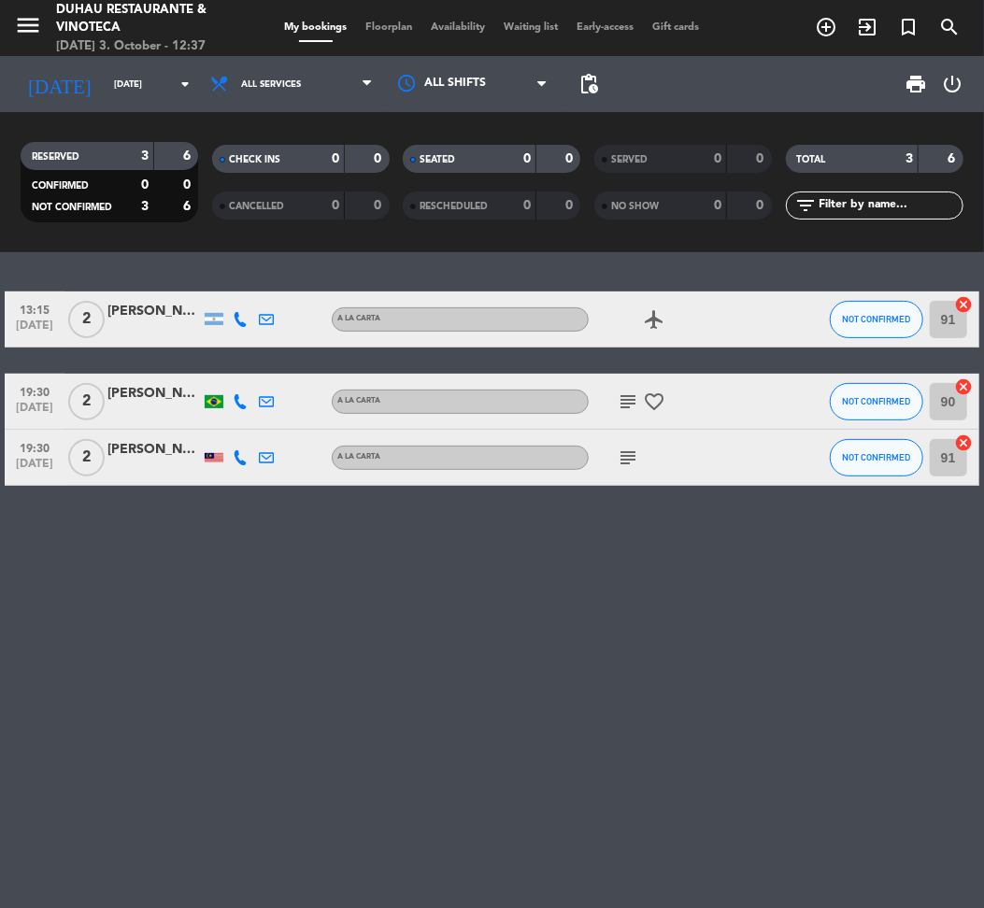
click at [633, 452] on icon "subject" at bounding box center [628, 458] width 22 height 22
click at [630, 396] on icon "subject" at bounding box center [628, 402] width 22 height 22
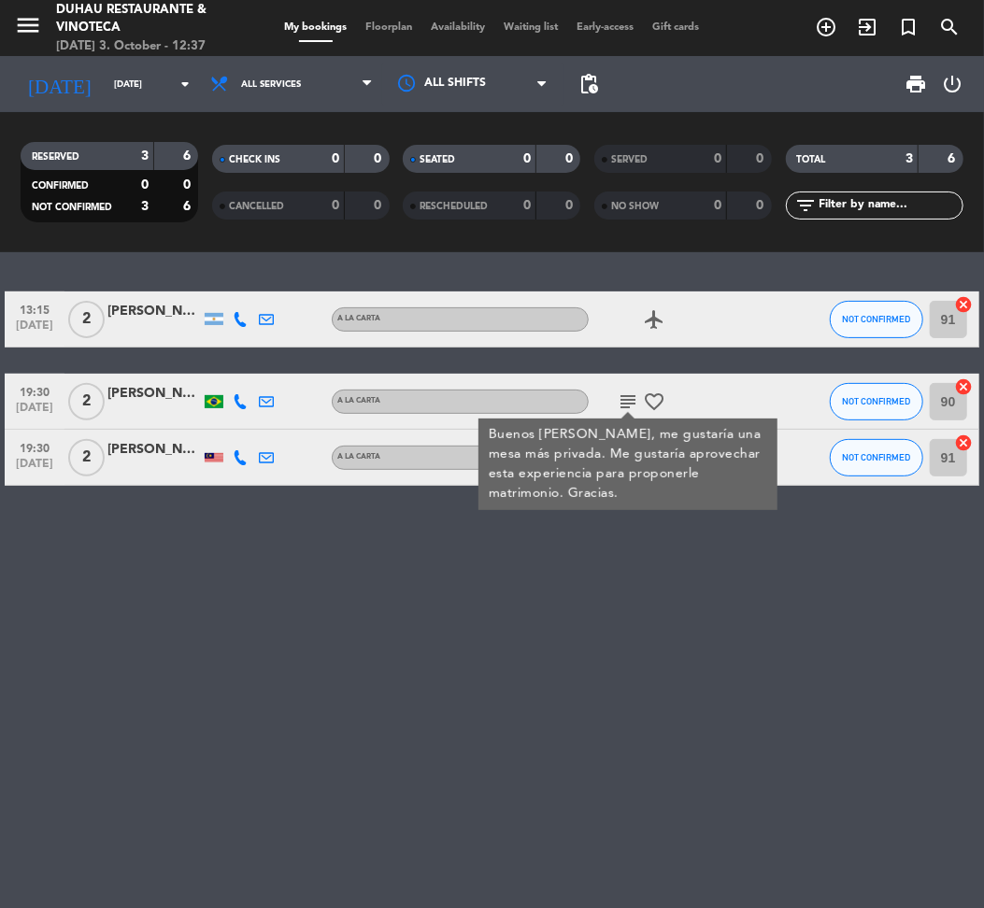
click at [550, 615] on div "13:15 [DATE] 2 [PERSON_NAME] A [PERSON_NAME] airplanemode_active NOT CONFIRMED …" at bounding box center [492, 580] width 984 height 656
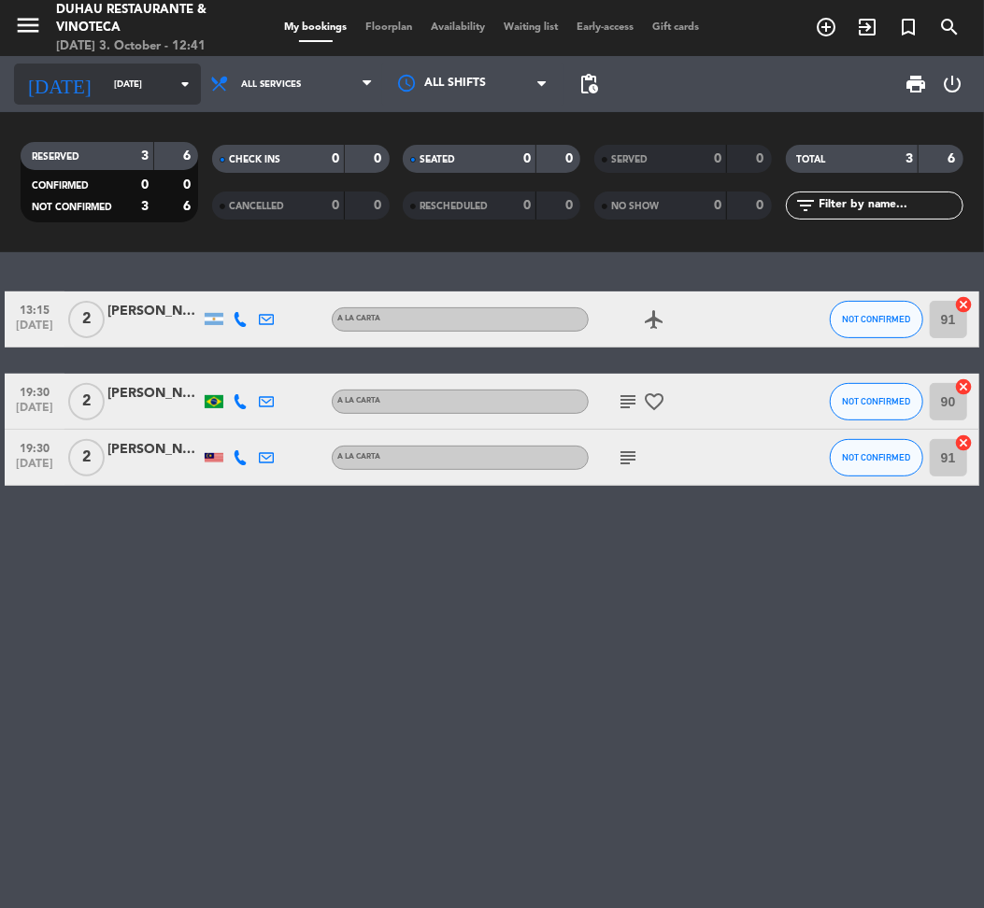
click at [112, 67] on div "[DATE] [DATE] arrow_drop_down" at bounding box center [107, 84] width 187 height 41
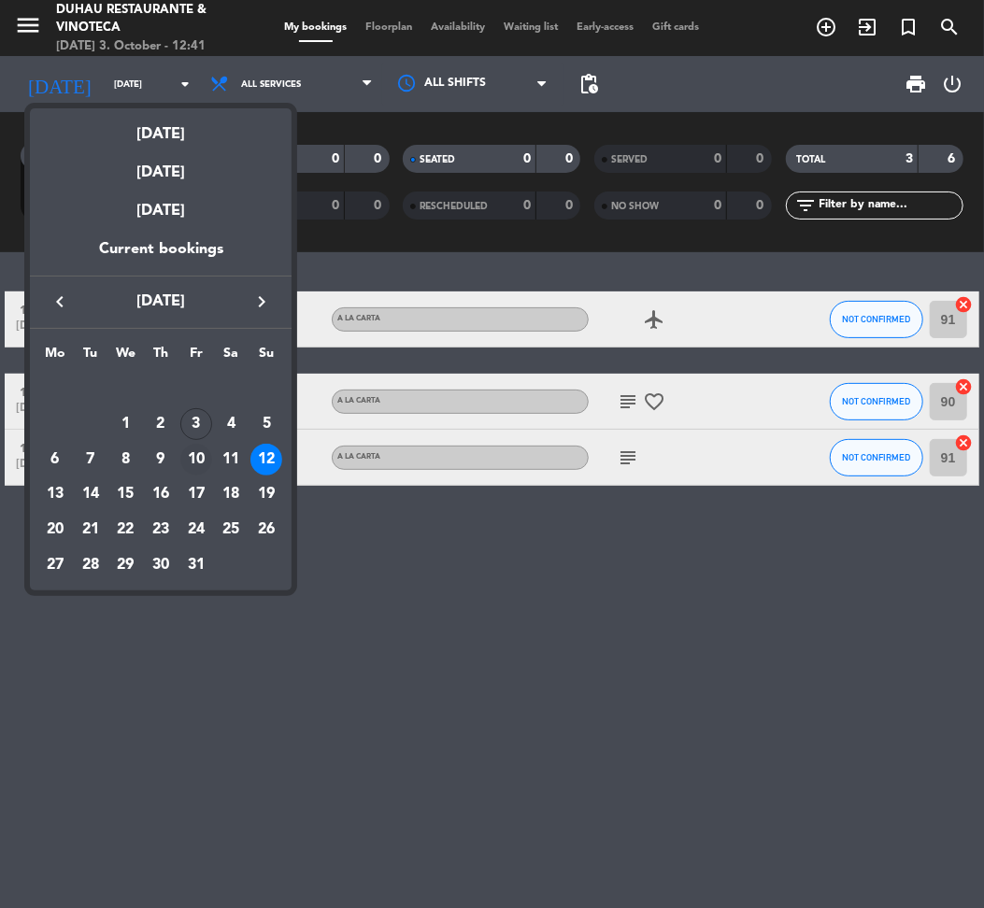
click at [203, 460] on div "10" at bounding box center [196, 460] width 32 height 32
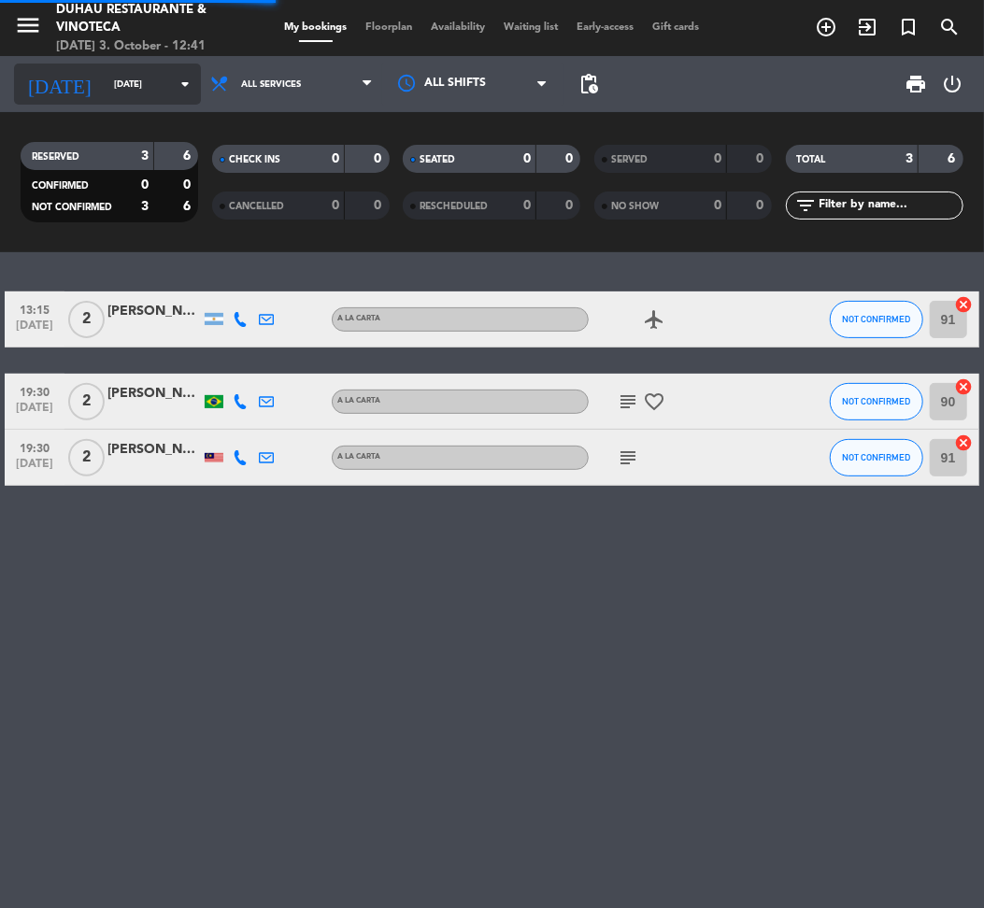
click at [105, 76] on input "[DATE]" at bounding box center [167, 84] width 125 height 29
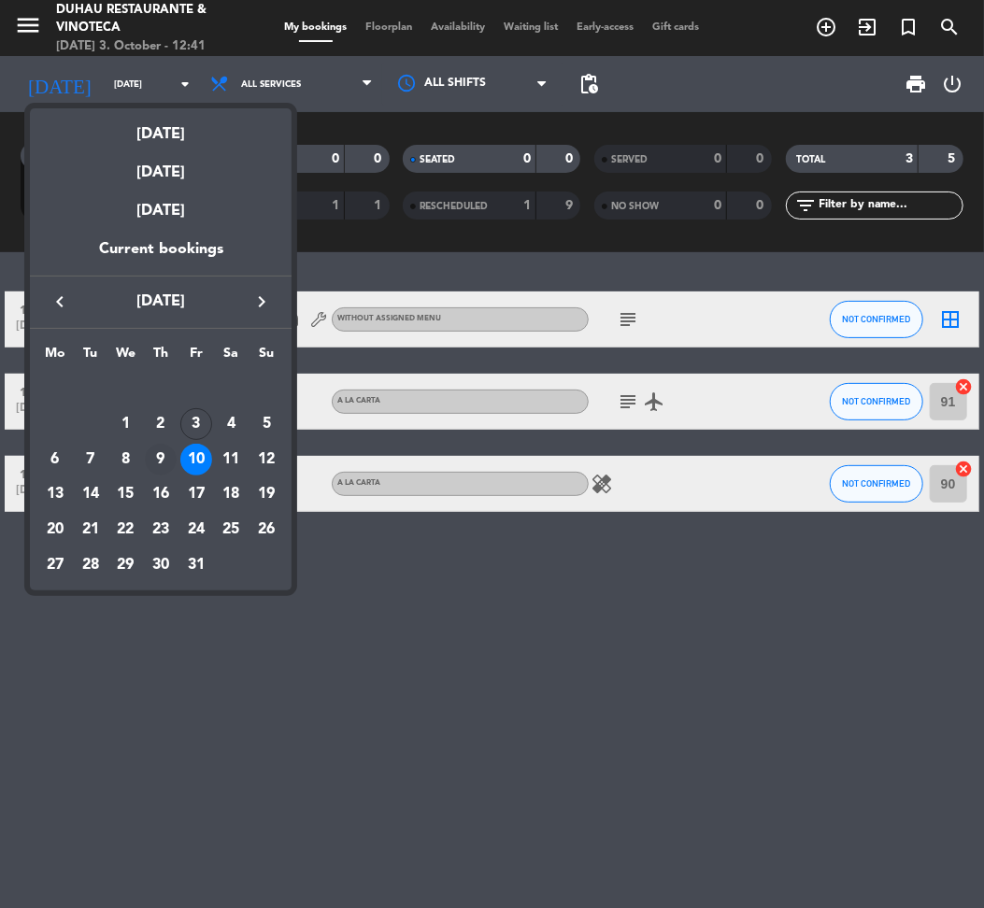
click at [166, 453] on div "9" at bounding box center [161, 460] width 32 height 32
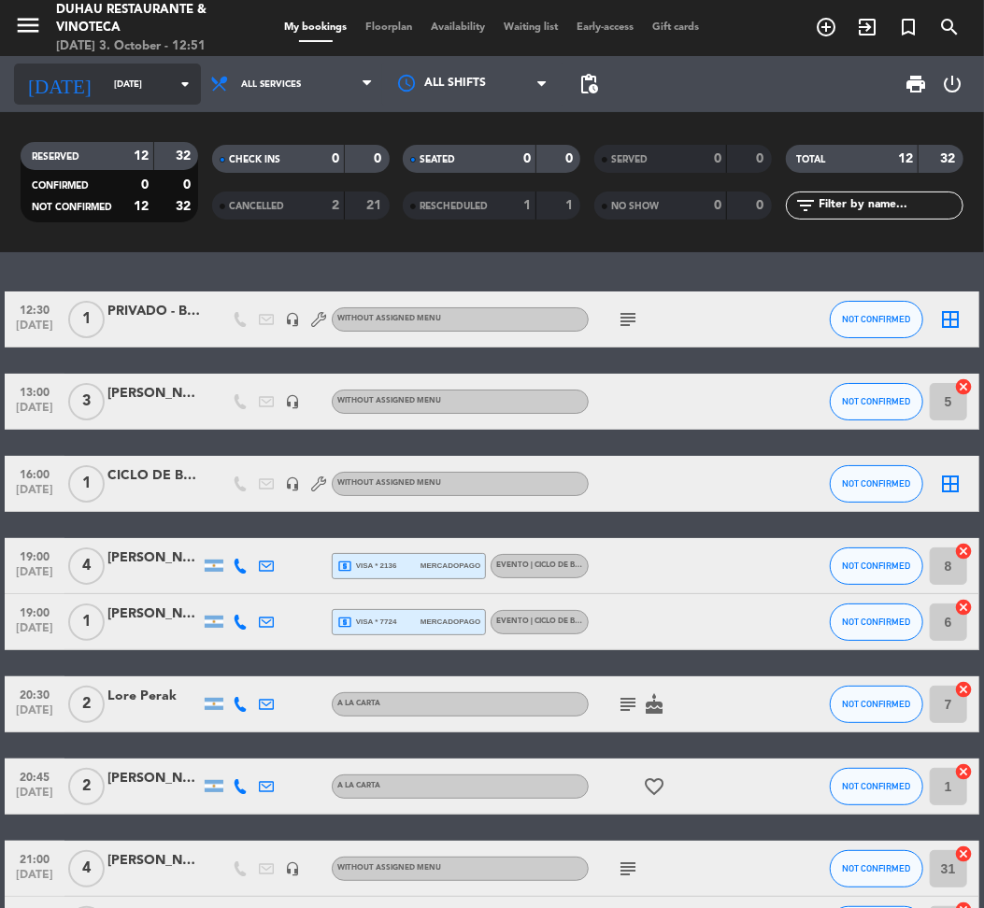
click at [153, 95] on input "[DATE]" at bounding box center [167, 84] width 125 height 29
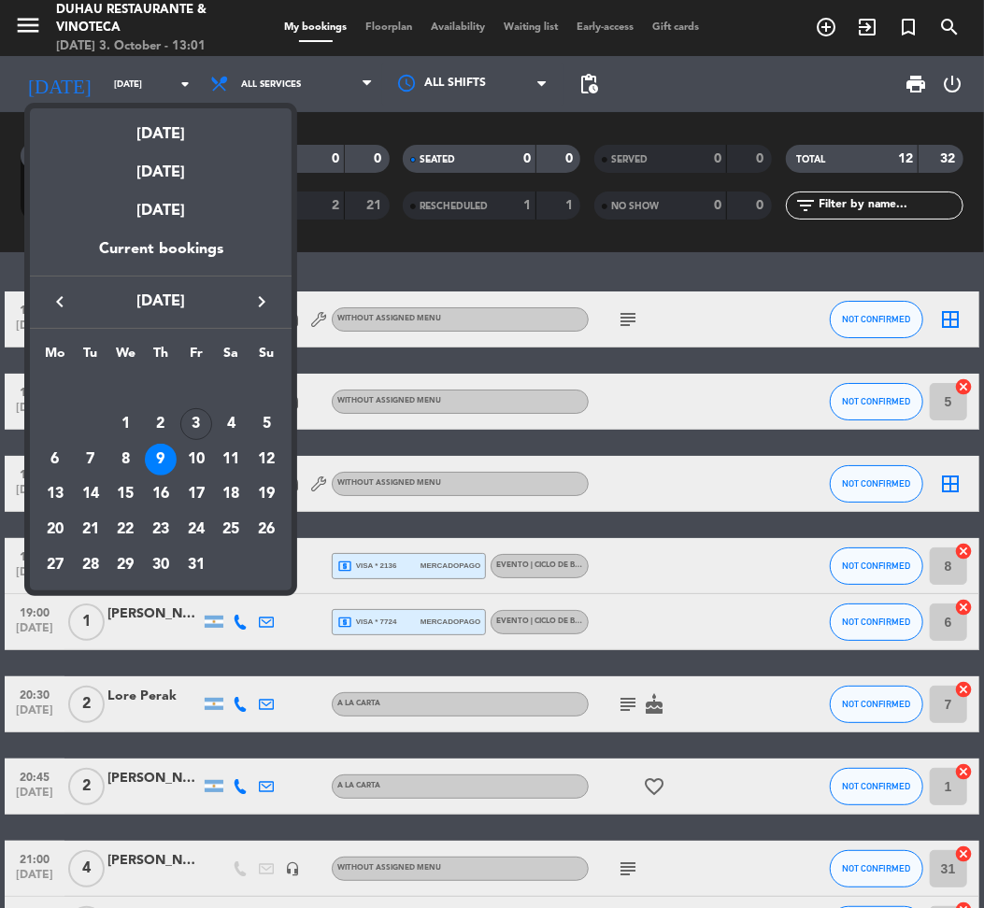
drag, startPoint x: 475, startPoint y: 262, endPoint x: 412, endPoint y: 278, distance: 64.6
click at [473, 262] on div at bounding box center [492, 454] width 984 height 908
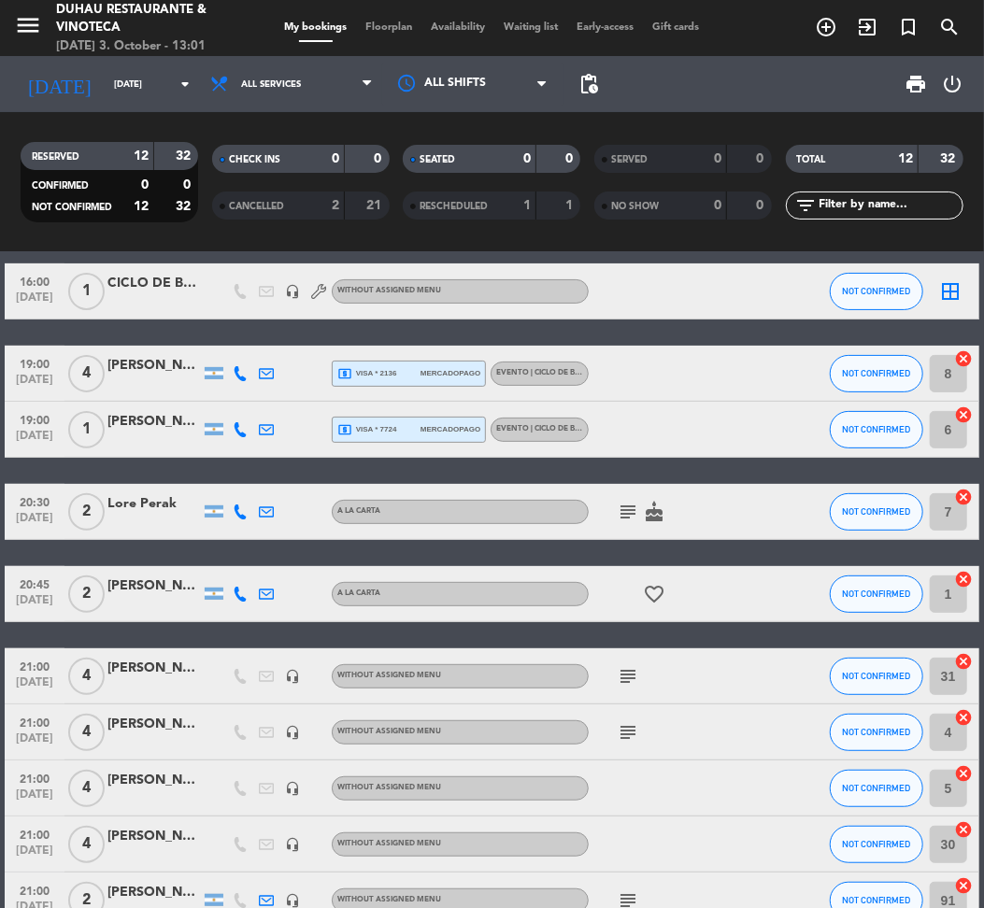
scroll to position [249, 0]
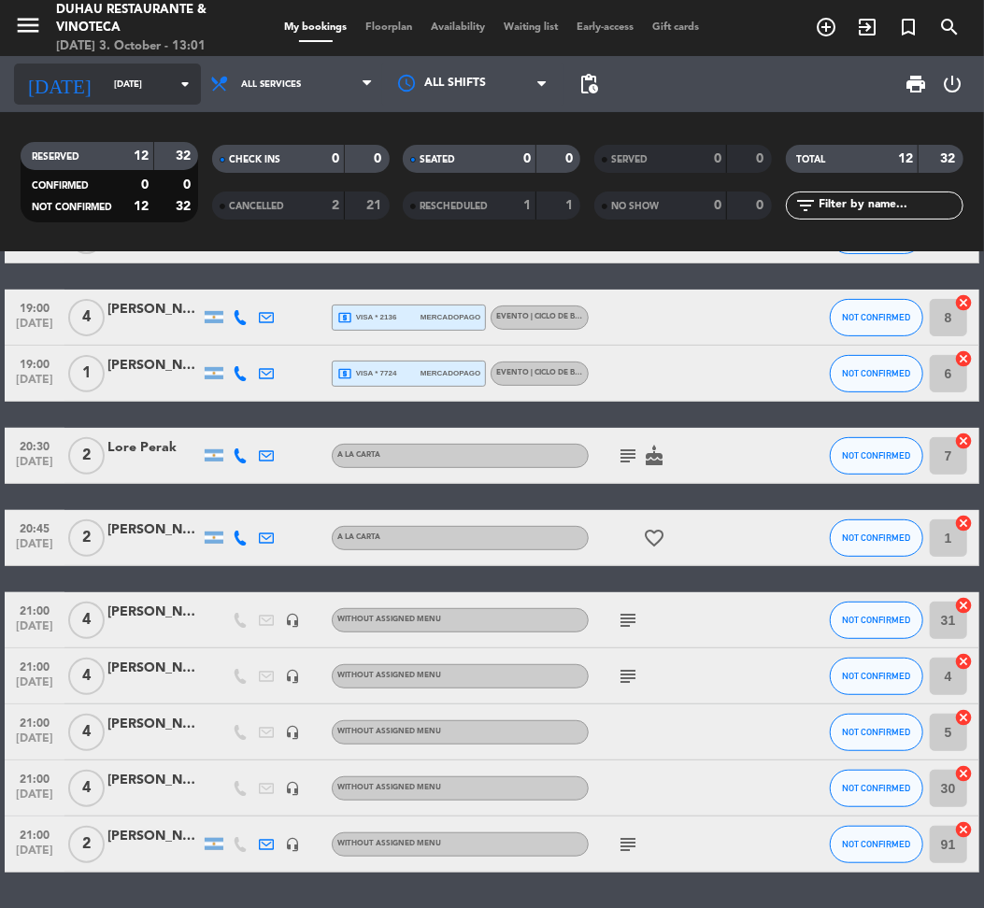
click at [105, 86] on input "[DATE]" at bounding box center [167, 84] width 125 height 29
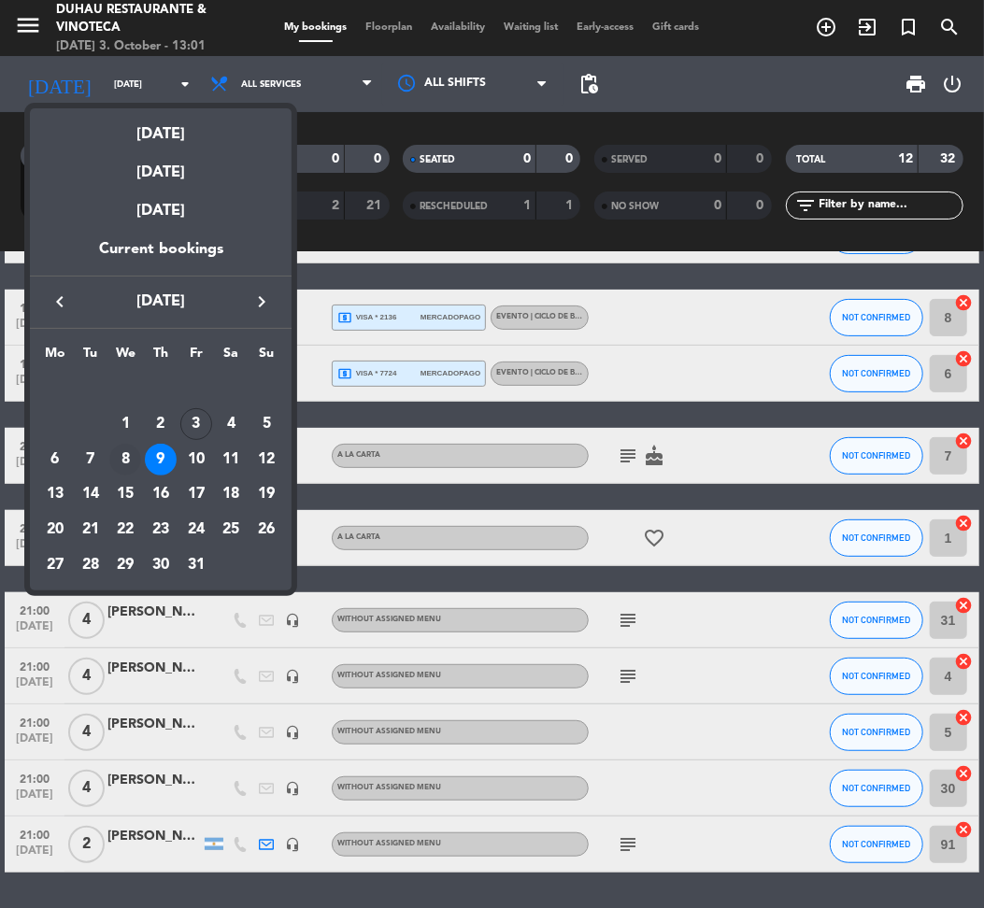
click at [116, 460] on div "8" at bounding box center [125, 460] width 32 height 32
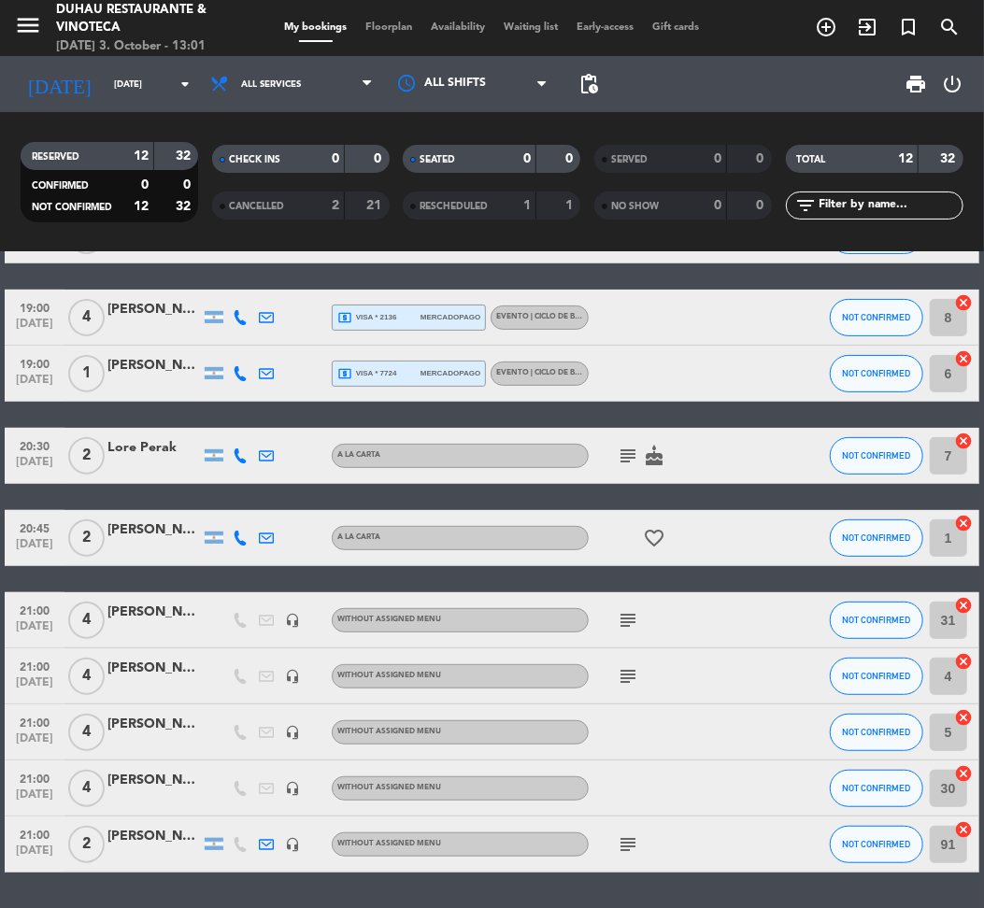
type input "[DATE]"
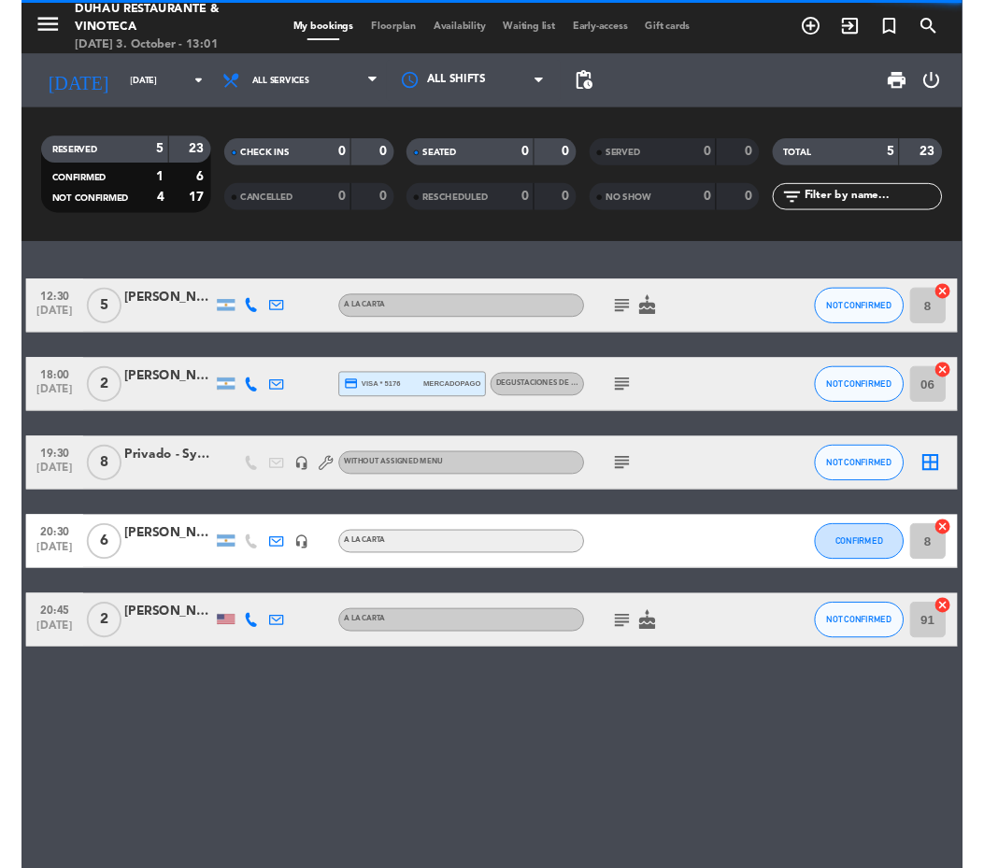
scroll to position [0, 0]
